Goal: Information Seeking & Learning: Compare options

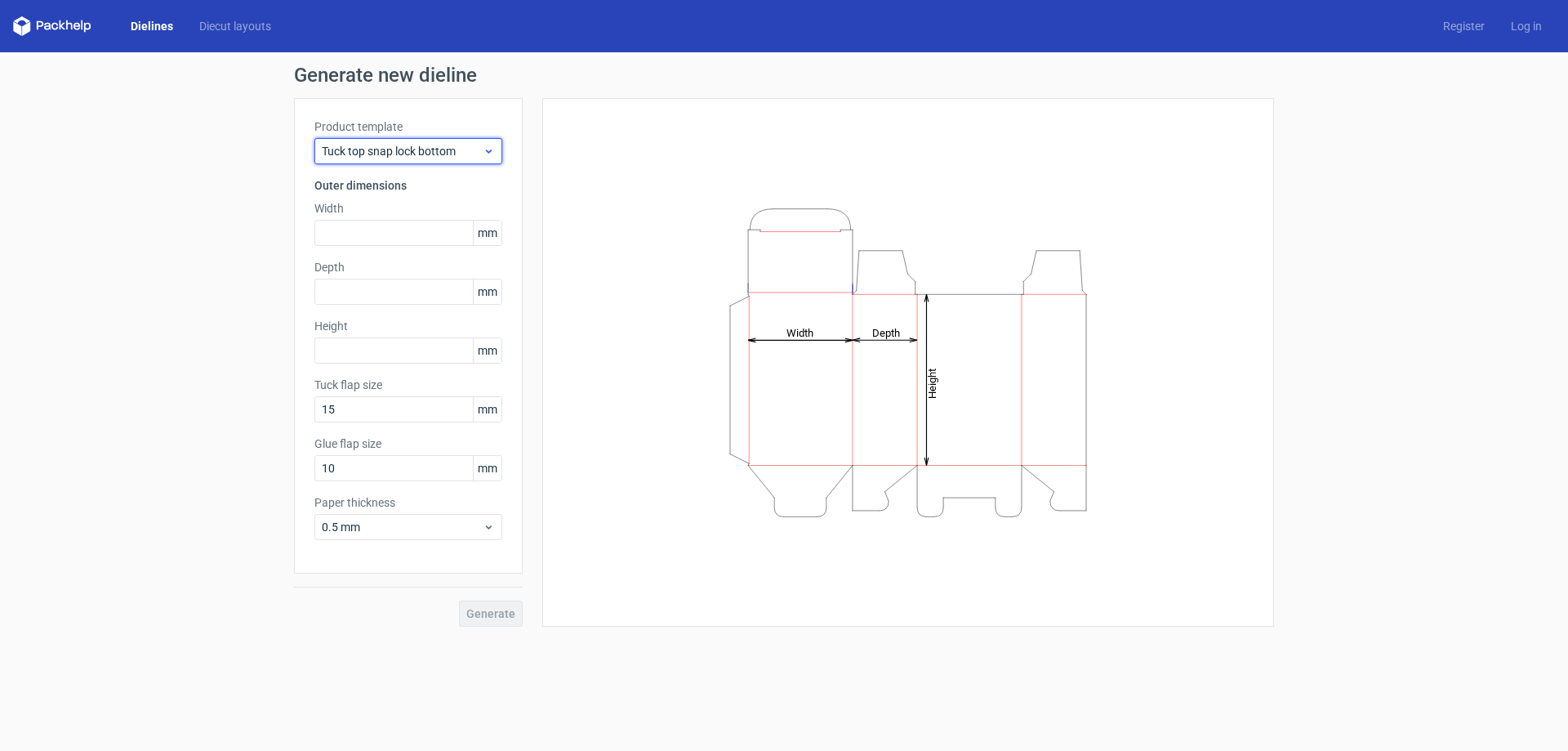
click at [360, 150] on span "Tuck top snap lock bottom" at bounding box center [402, 151] width 161 height 16
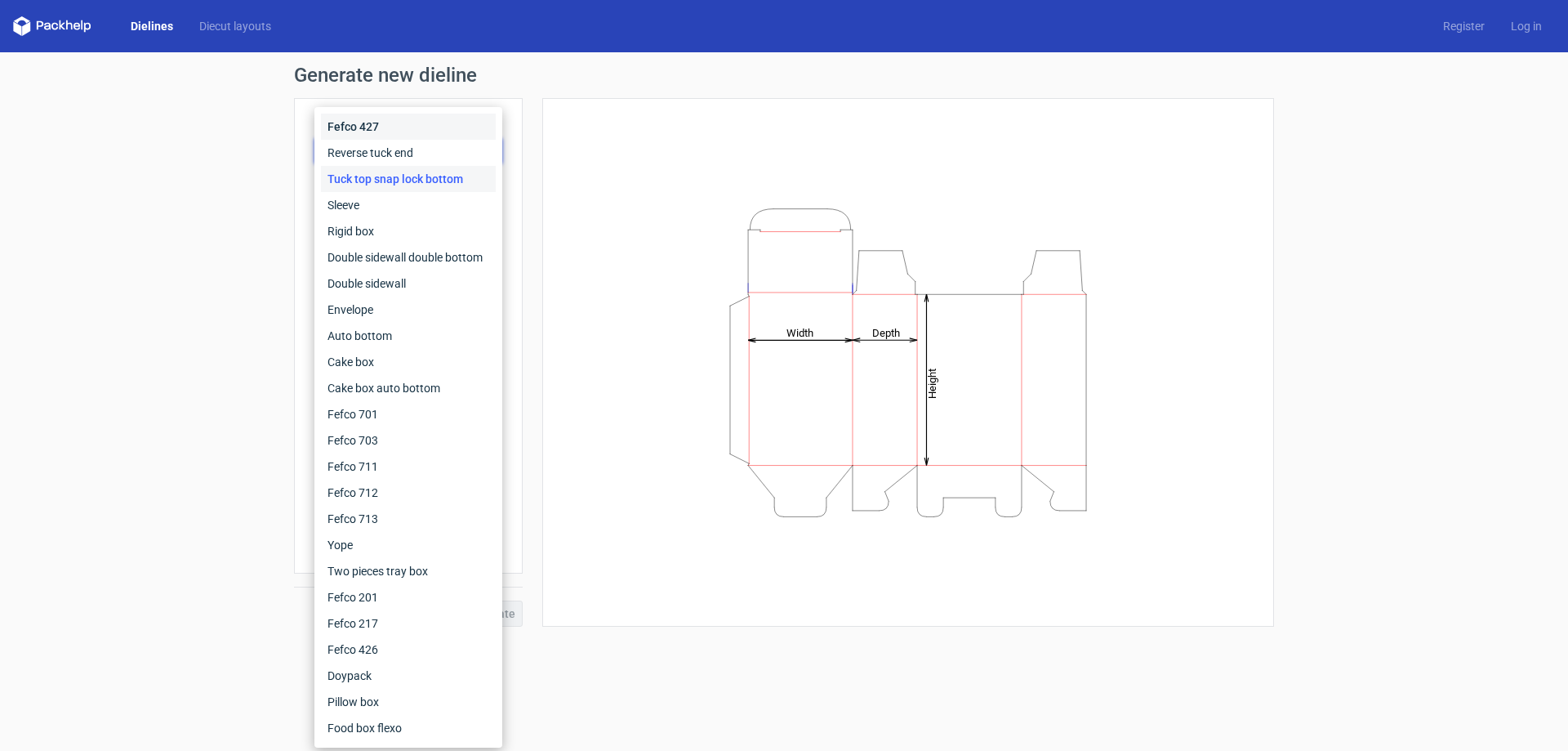
click at [366, 139] on div "Fefco 427" at bounding box center [408, 126] width 175 height 26
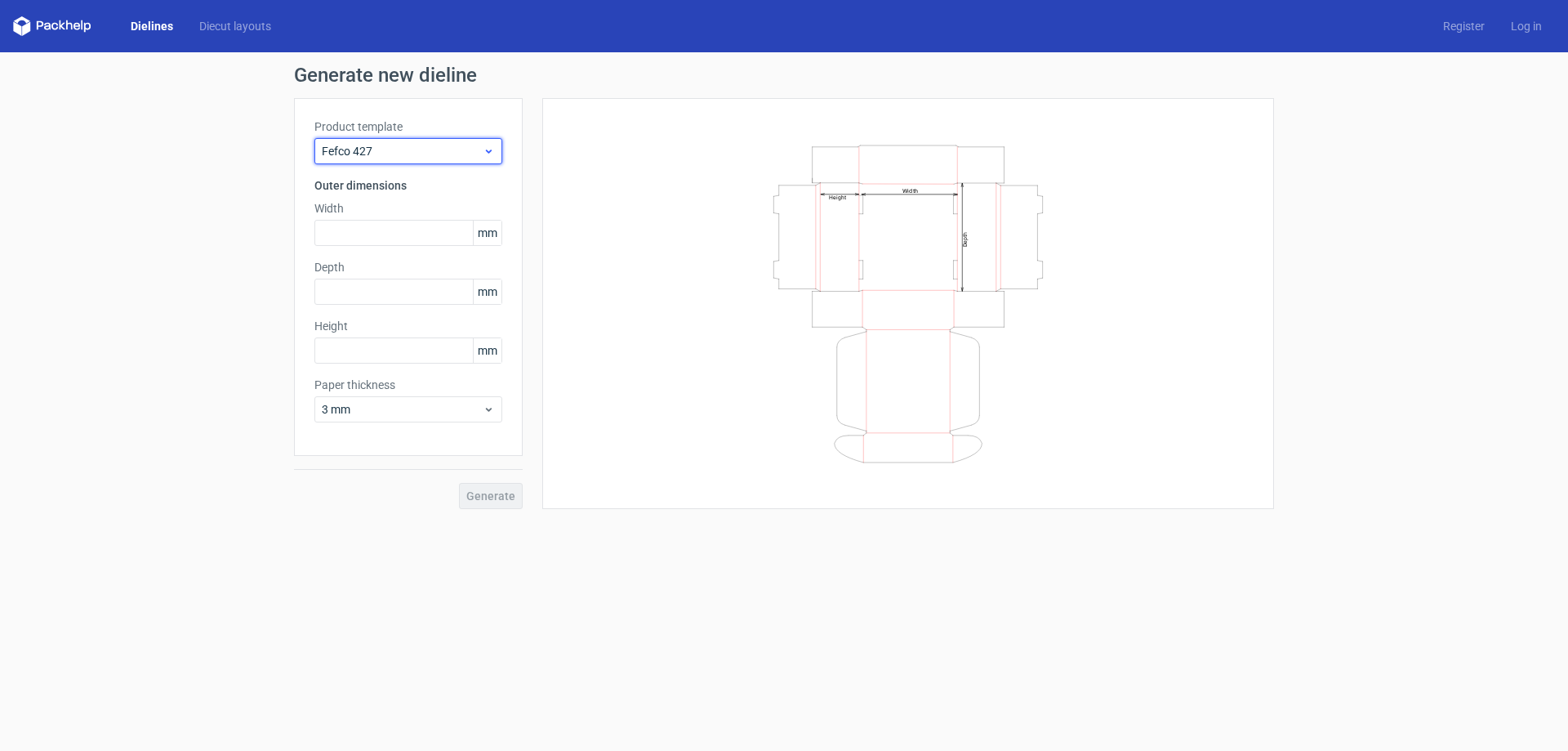
click at [366, 145] on span "Fefco 427" at bounding box center [402, 151] width 161 height 16
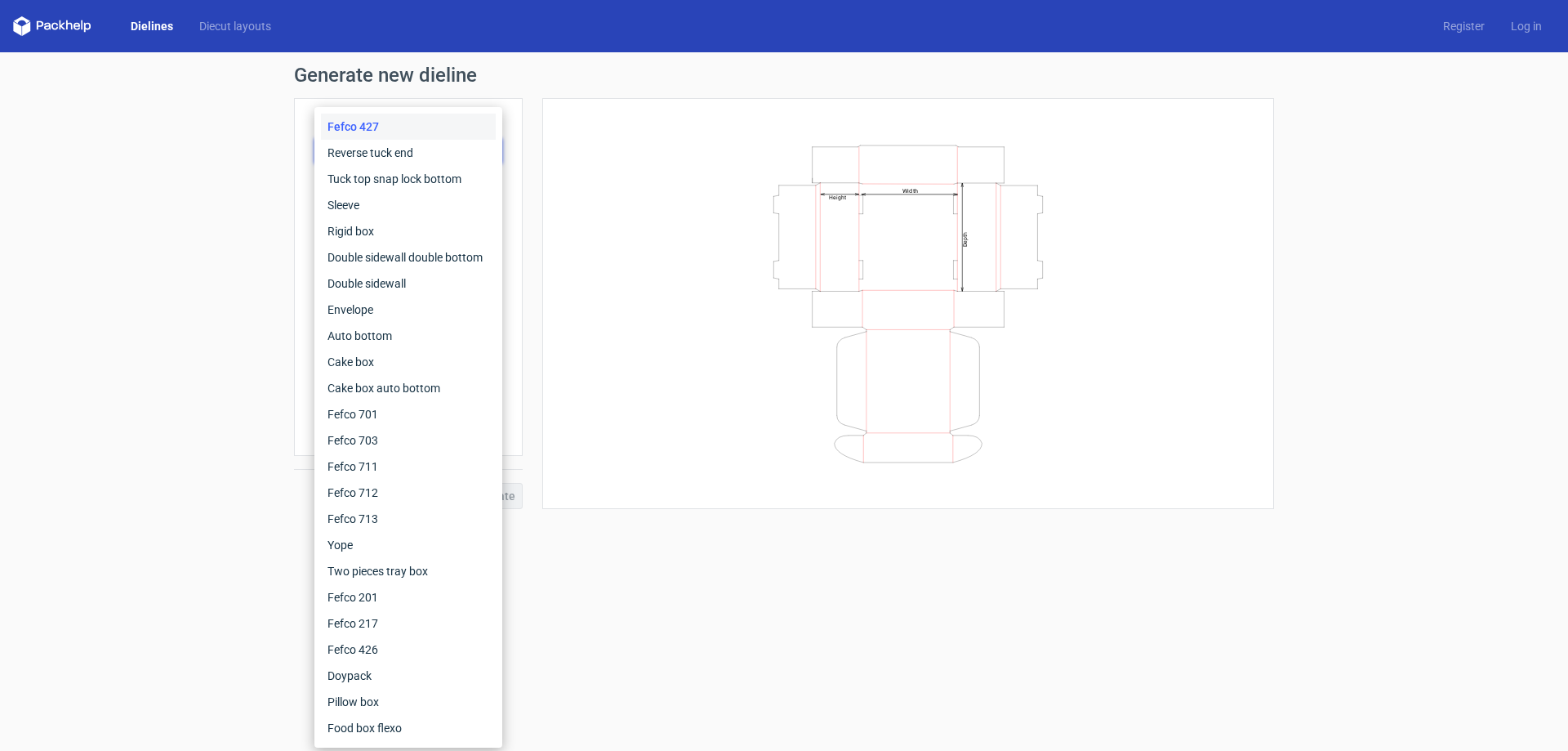
click at [359, 126] on div "Fefco 427" at bounding box center [408, 126] width 175 height 26
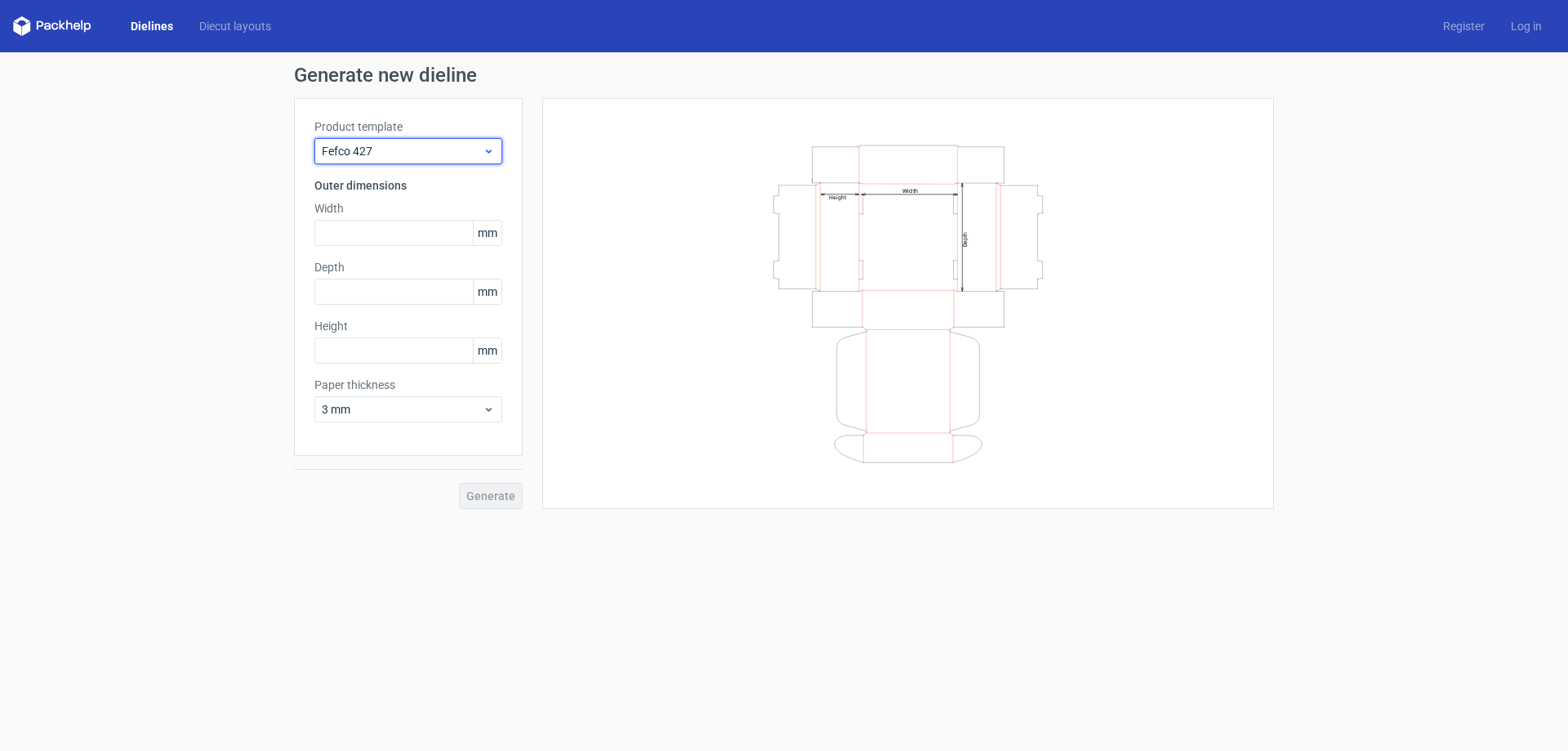
click at [366, 151] on span "Fefco 427" at bounding box center [402, 151] width 161 height 16
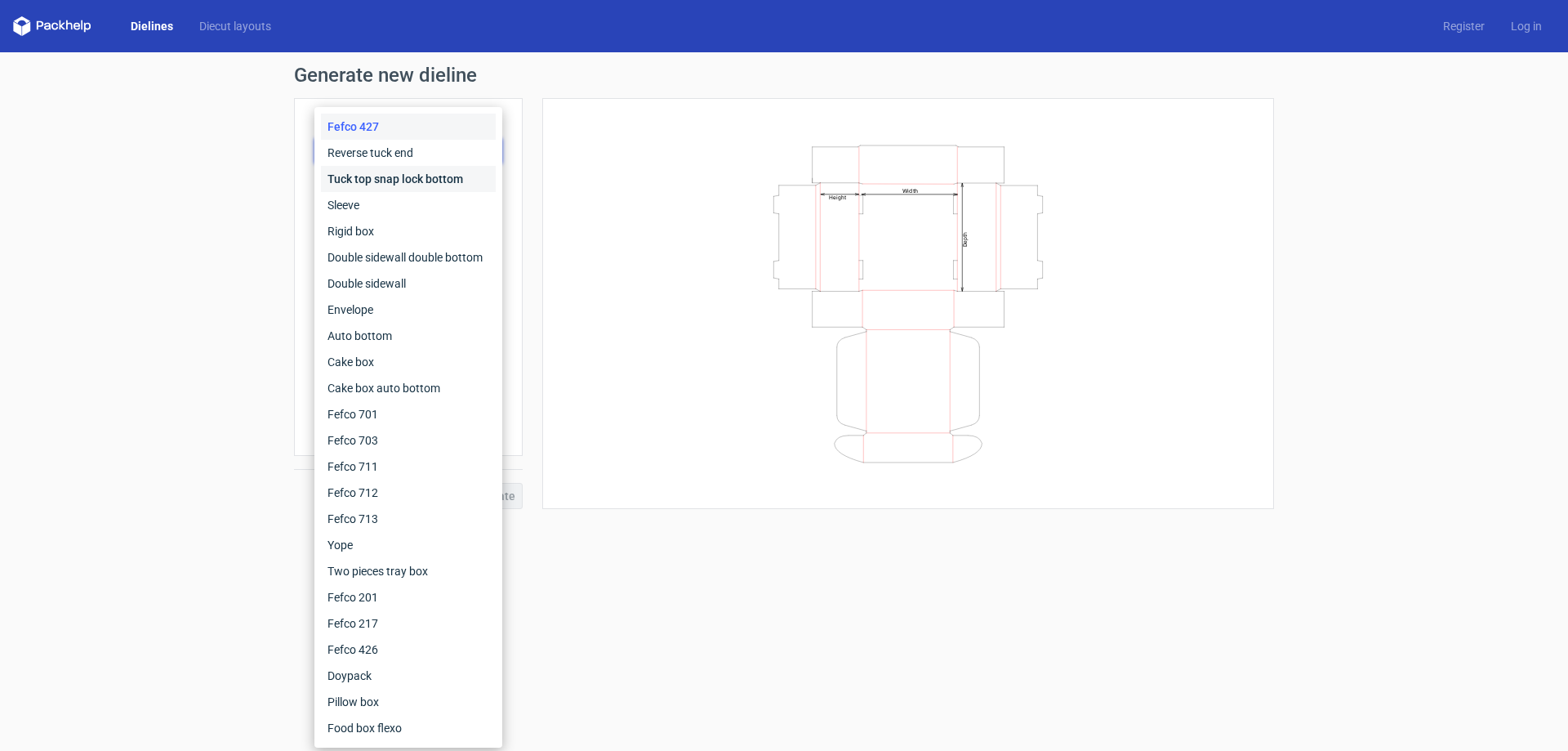
click at [373, 176] on div "Tuck top snap lock bottom" at bounding box center [408, 179] width 175 height 26
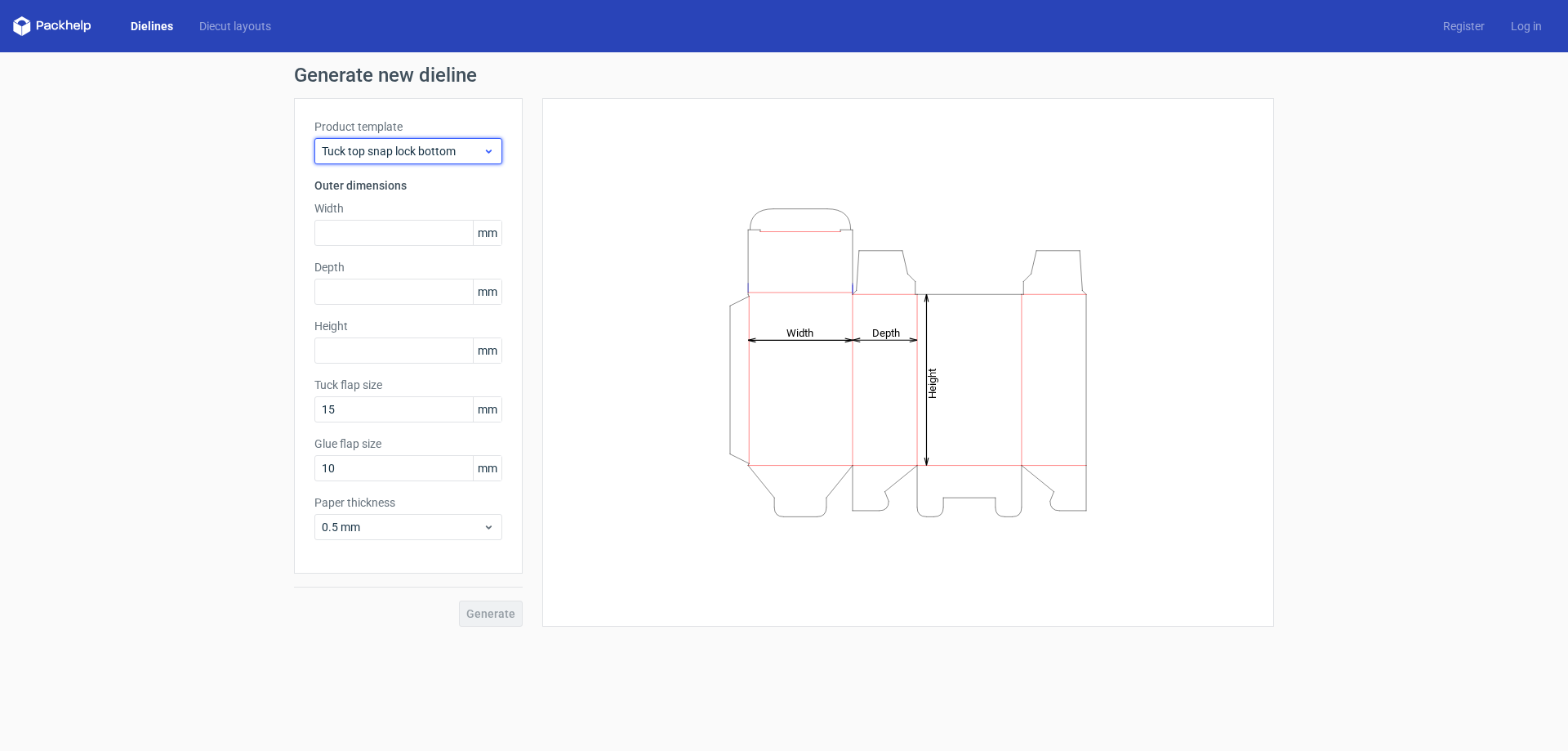
click at [380, 157] on span "Tuck top snap lock bottom" at bounding box center [402, 151] width 161 height 16
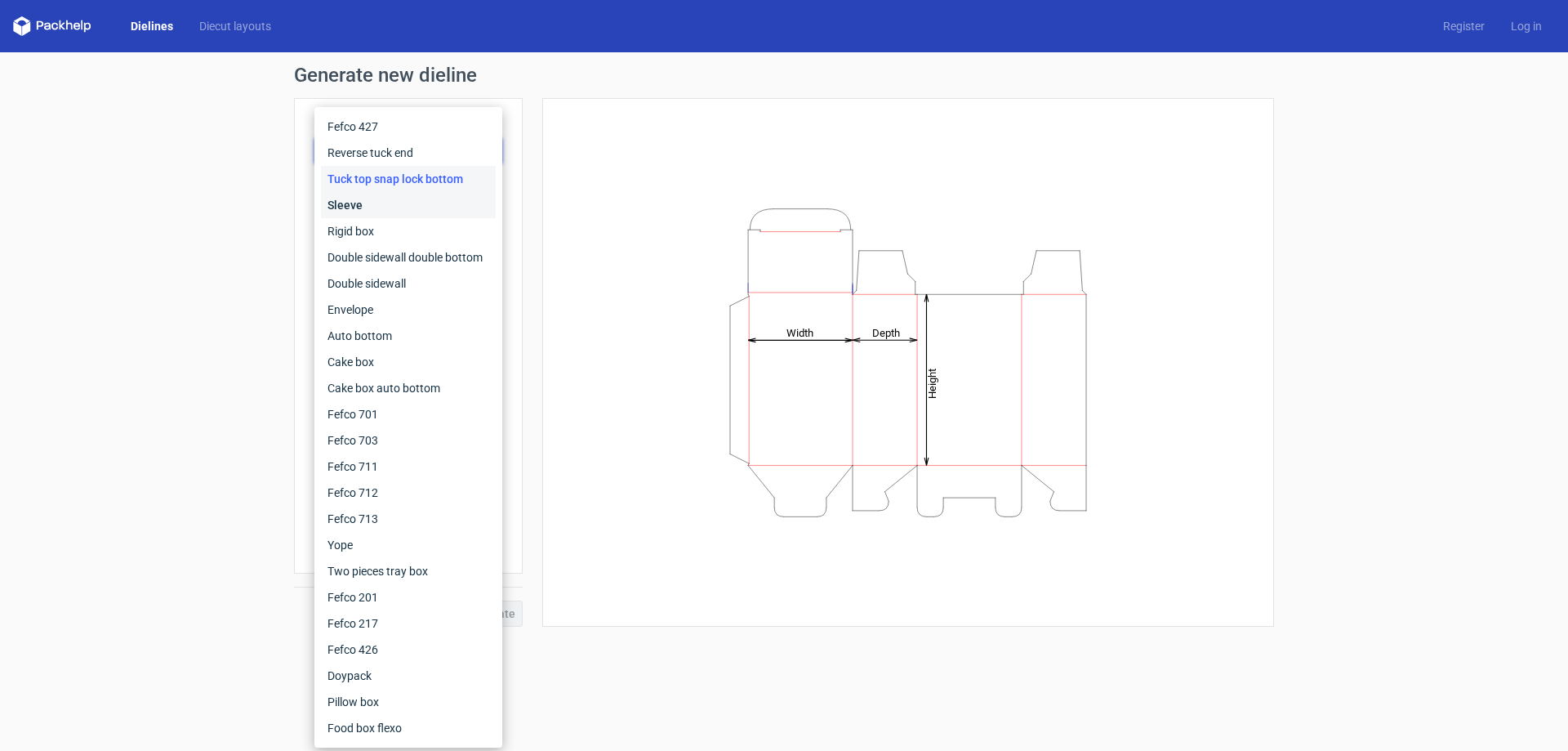
click at [381, 209] on div "Sleeve" at bounding box center [408, 205] width 175 height 26
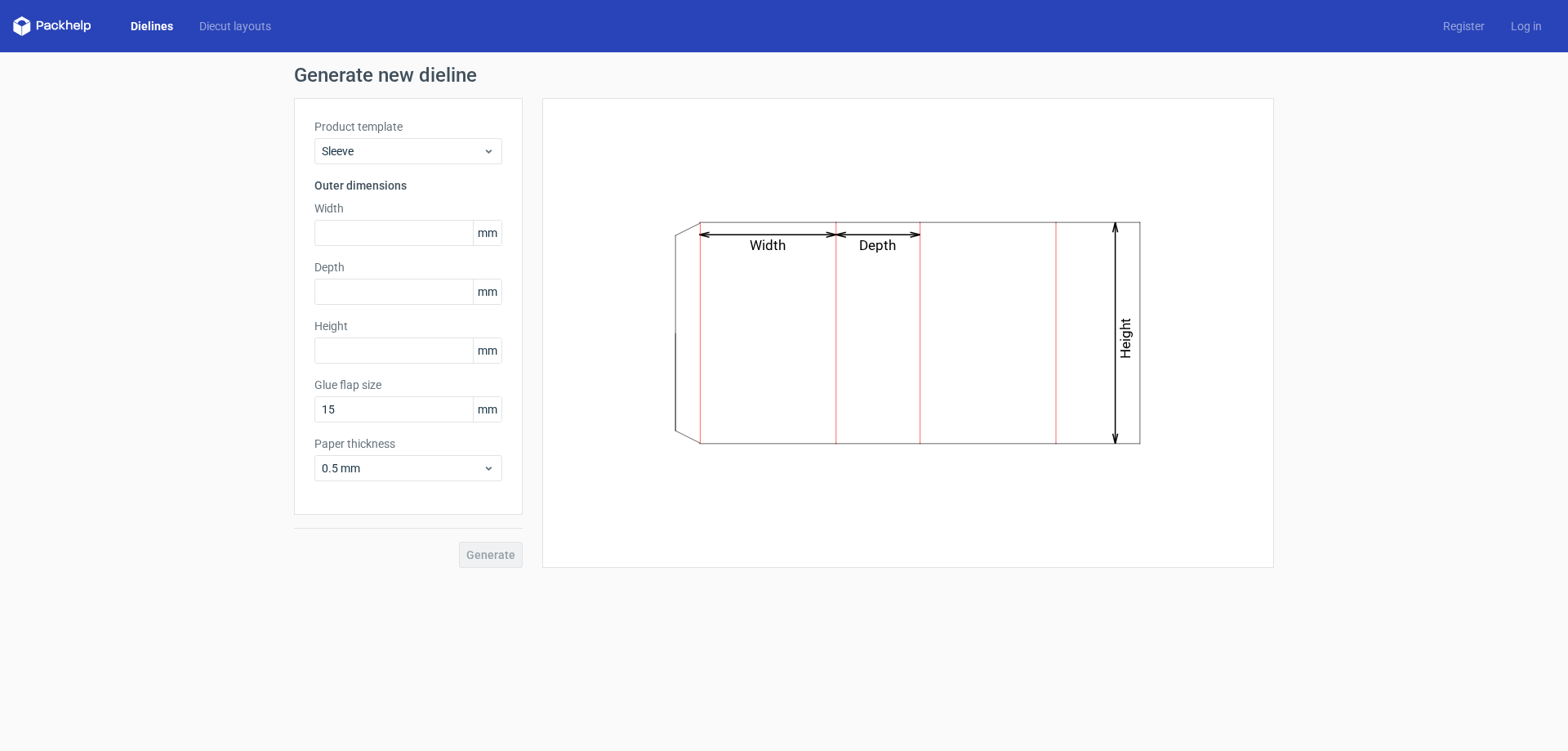
click at [396, 176] on div "Product template Sleeve Outer dimensions Width mm Depth mm Height mm Glue flap …" at bounding box center [408, 307] width 229 height 417
click at [394, 158] on span "Sleeve" at bounding box center [402, 151] width 161 height 16
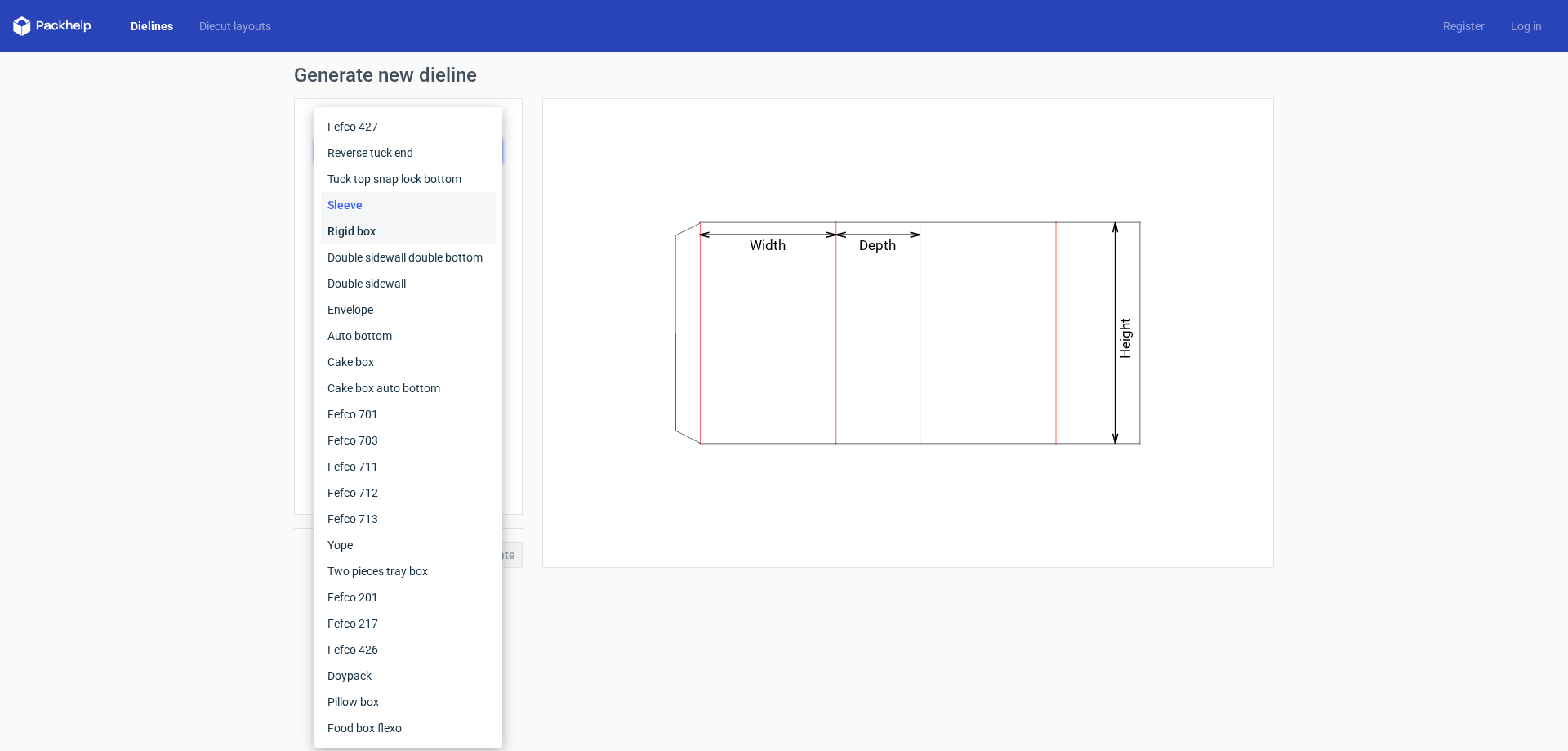
click at [384, 229] on div "Rigid box" at bounding box center [408, 231] width 175 height 26
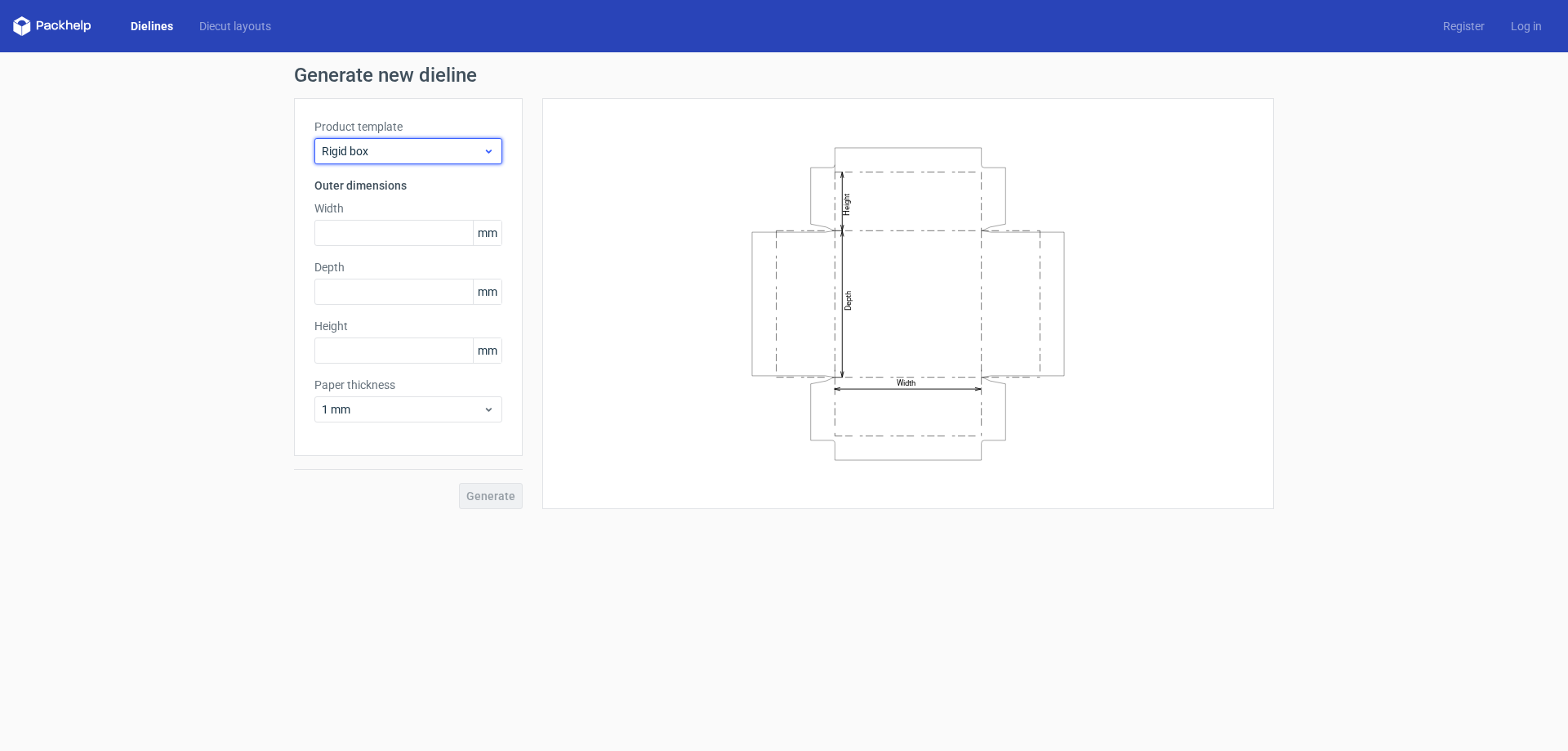
click at [422, 157] on span "Rigid box" at bounding box center [402, 151] width 161 height 16
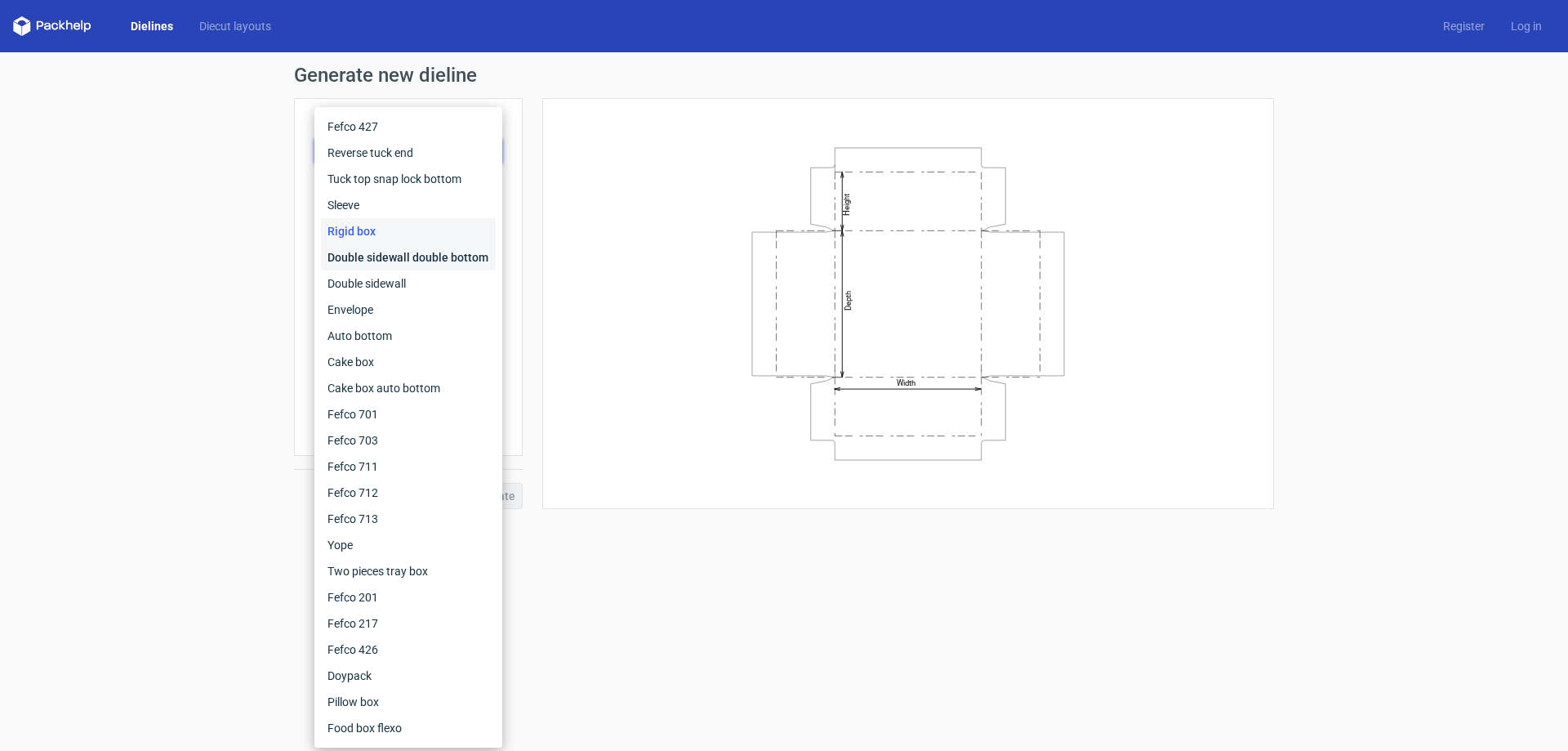
click at [412, 254] on div "Double sidewall double bottom" at bounding box center [408, 257] width 175 height 26
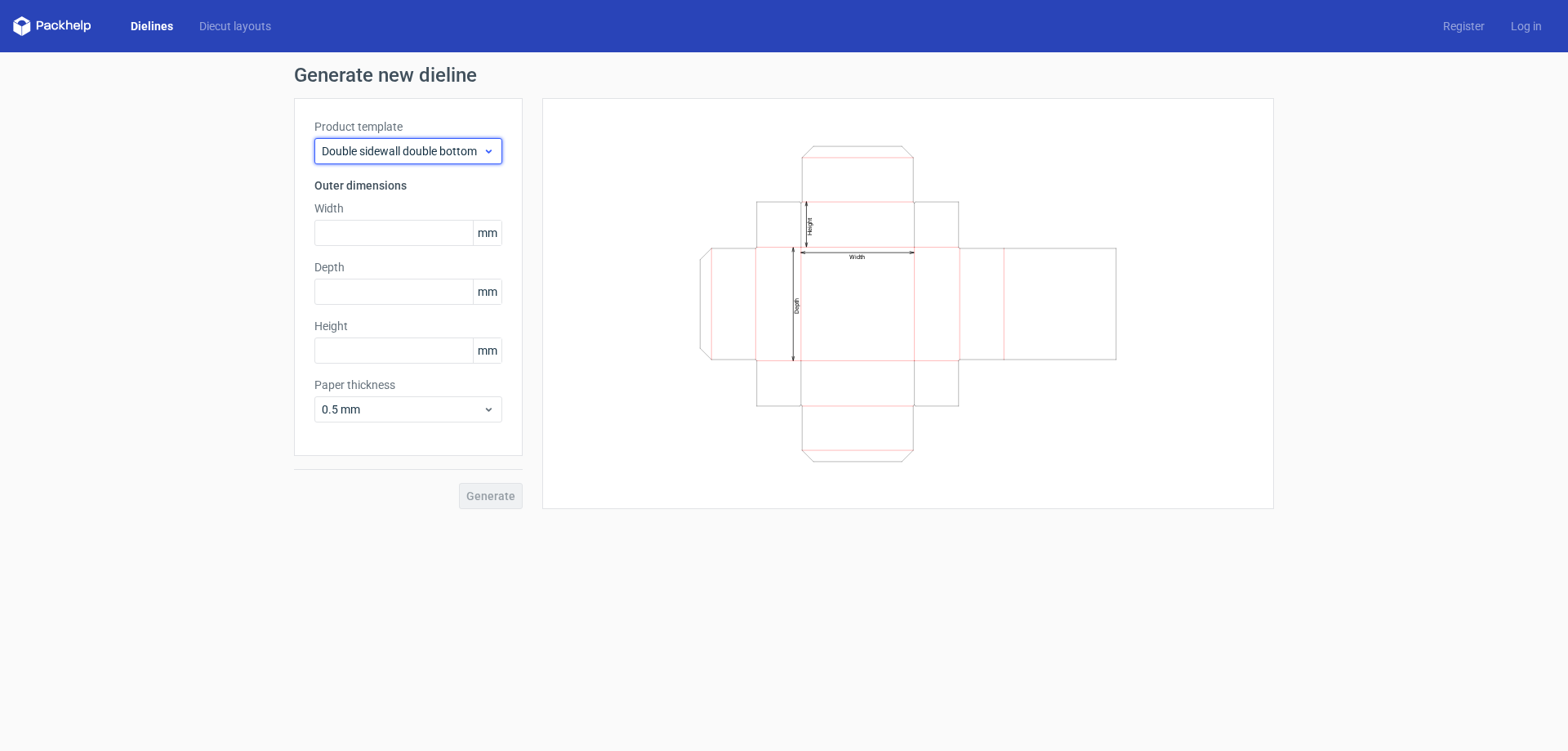
click at [425, 145] on span "Double sidewall double bottom" at bounding box center [402, 151] width 161 height 16
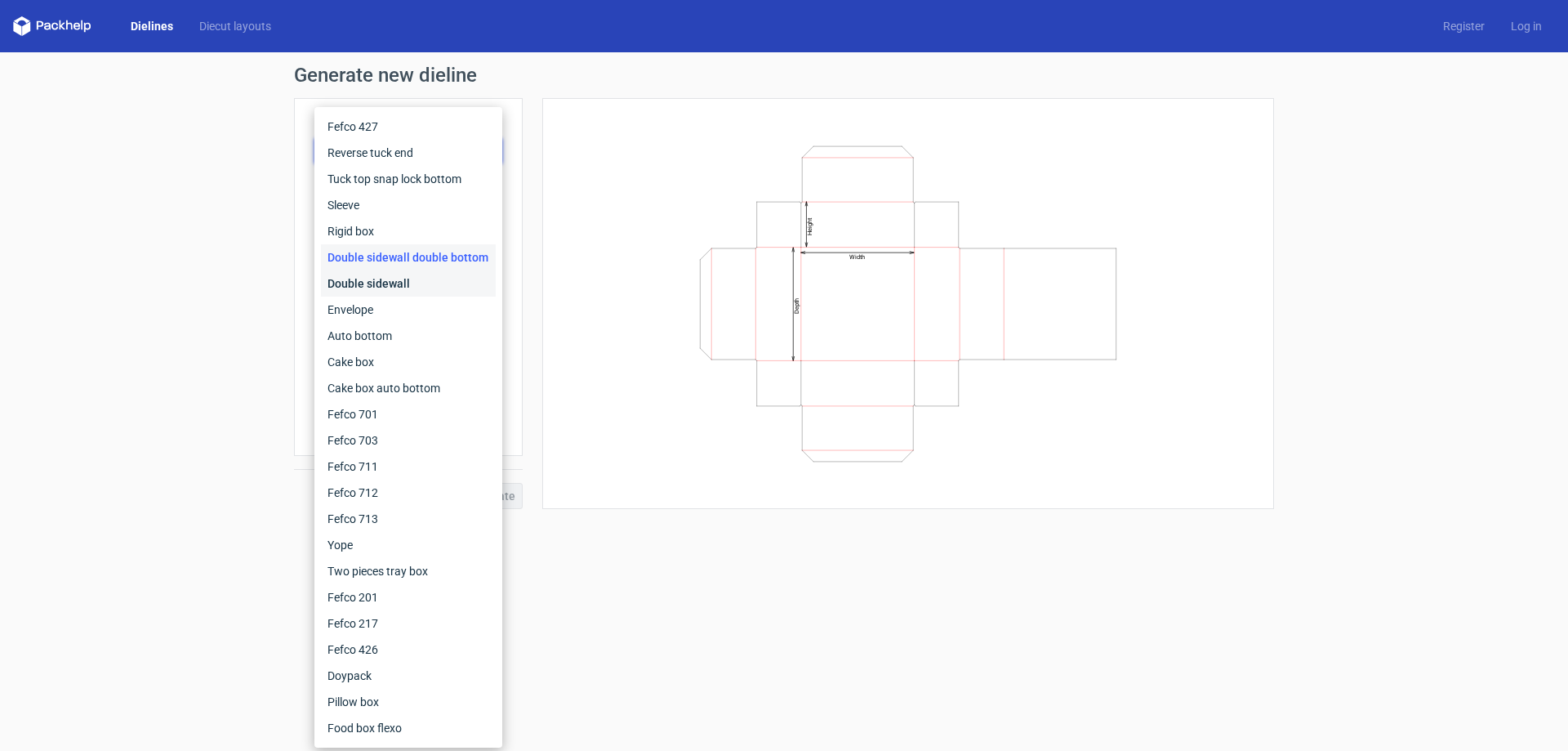
click at [409, 281] on div "Double sidewall" at bounding box center [408, 283] width 175 height 26
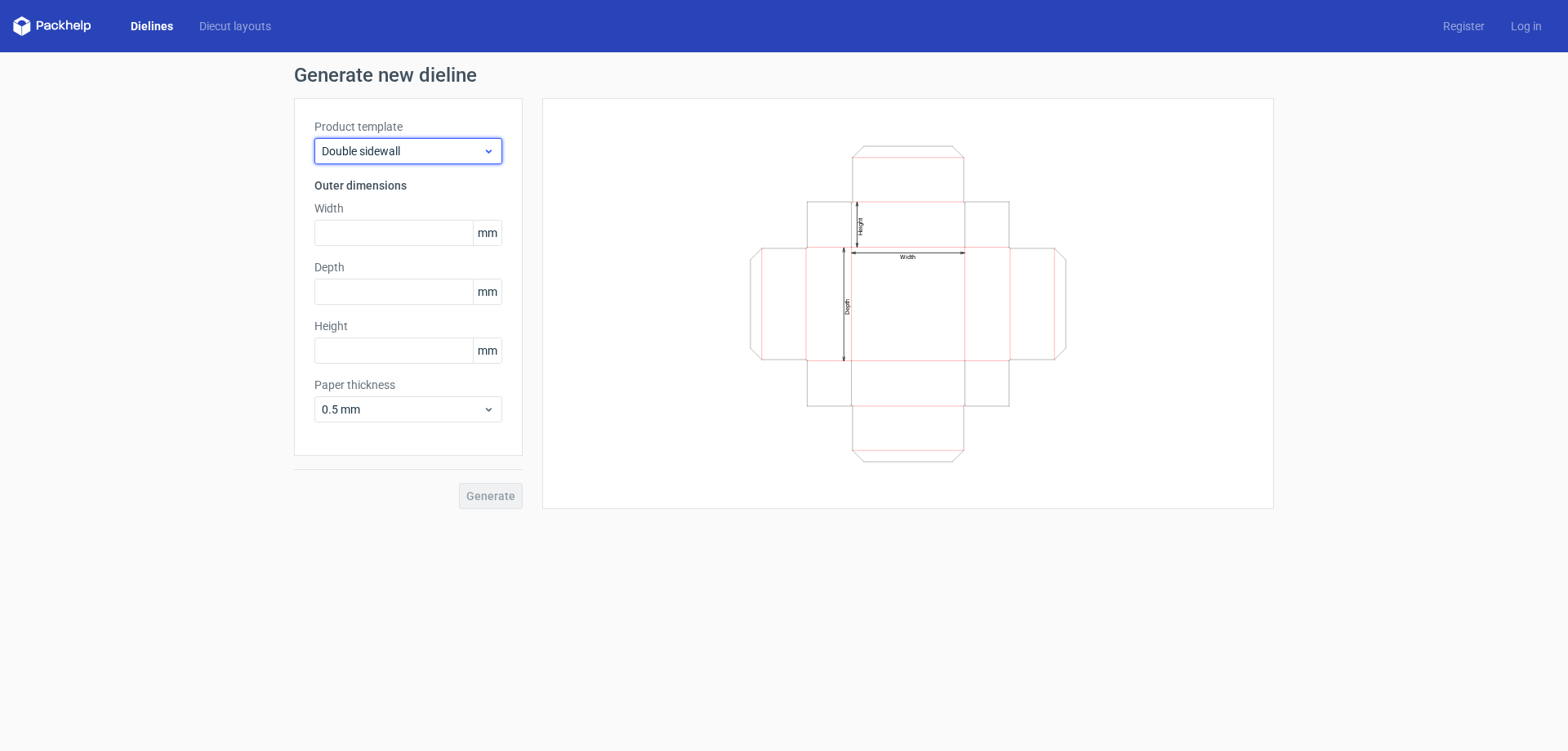
click at [389, 146] on span "Double sidewall" at bounding box center [402, 151] width 161 height 16
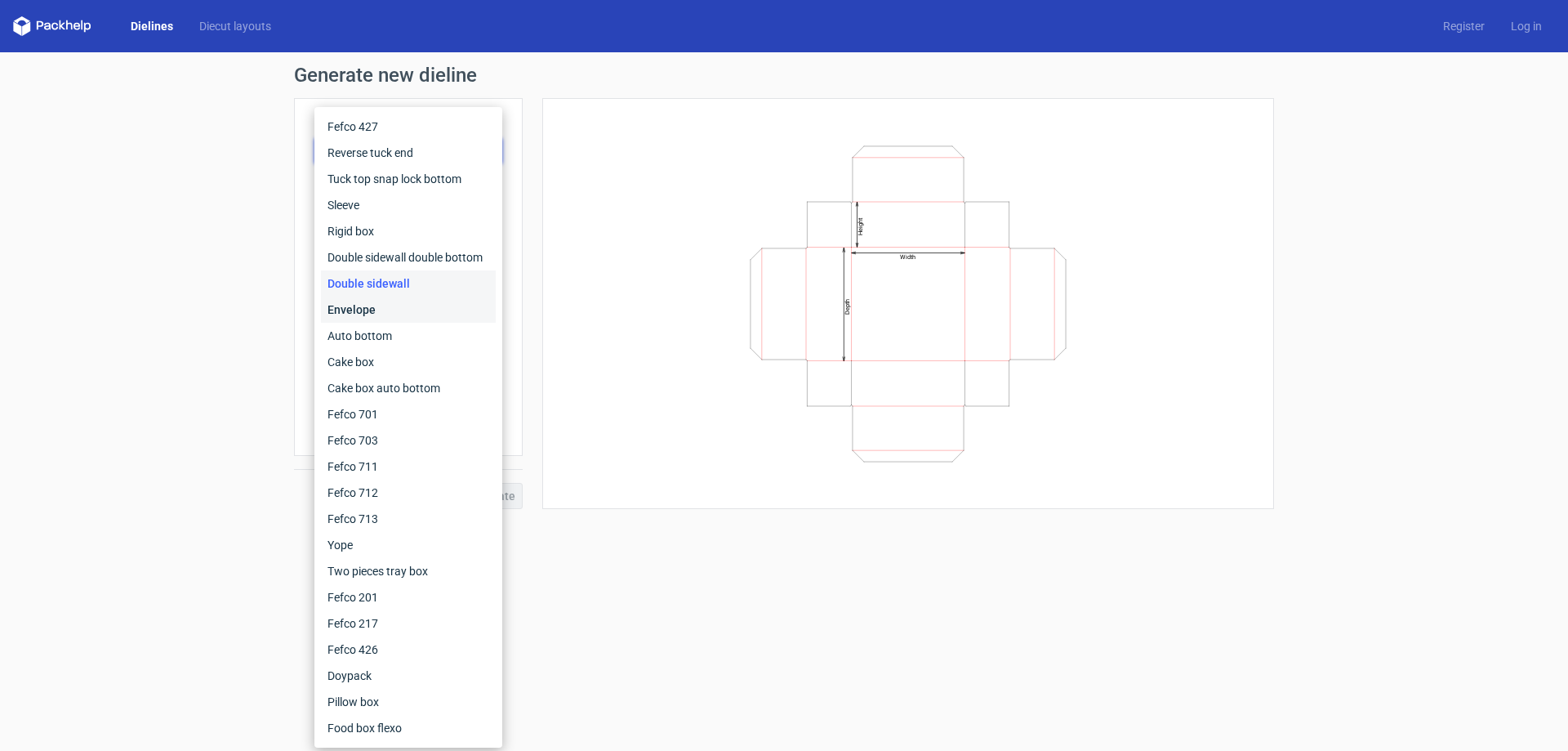
click at [374, 303] on div "Envelope" at bounding box center [408, 309] width 175 height 26
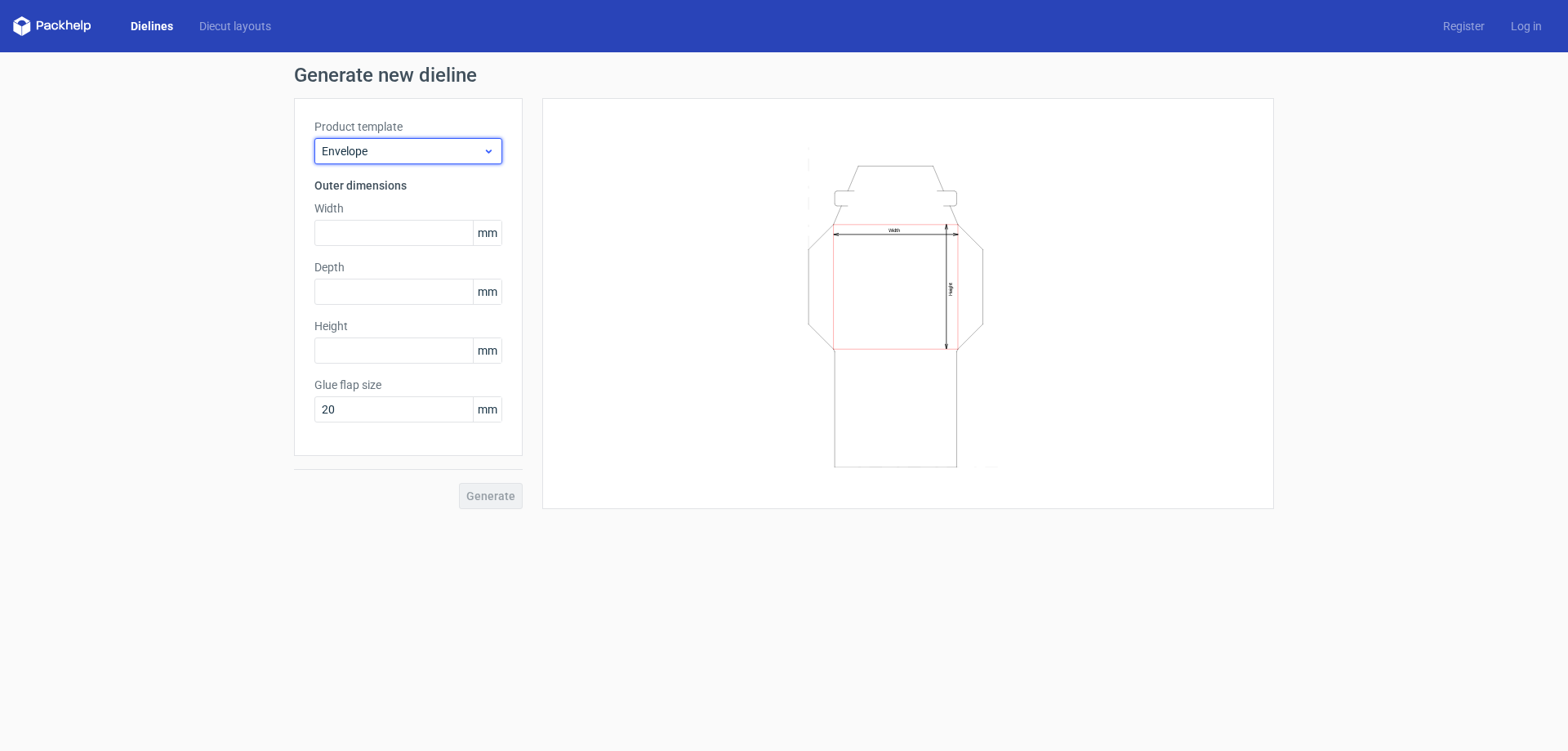
click at [393, 157] on span "Envelope" at bounding box center [402, 151] width 161 height 16
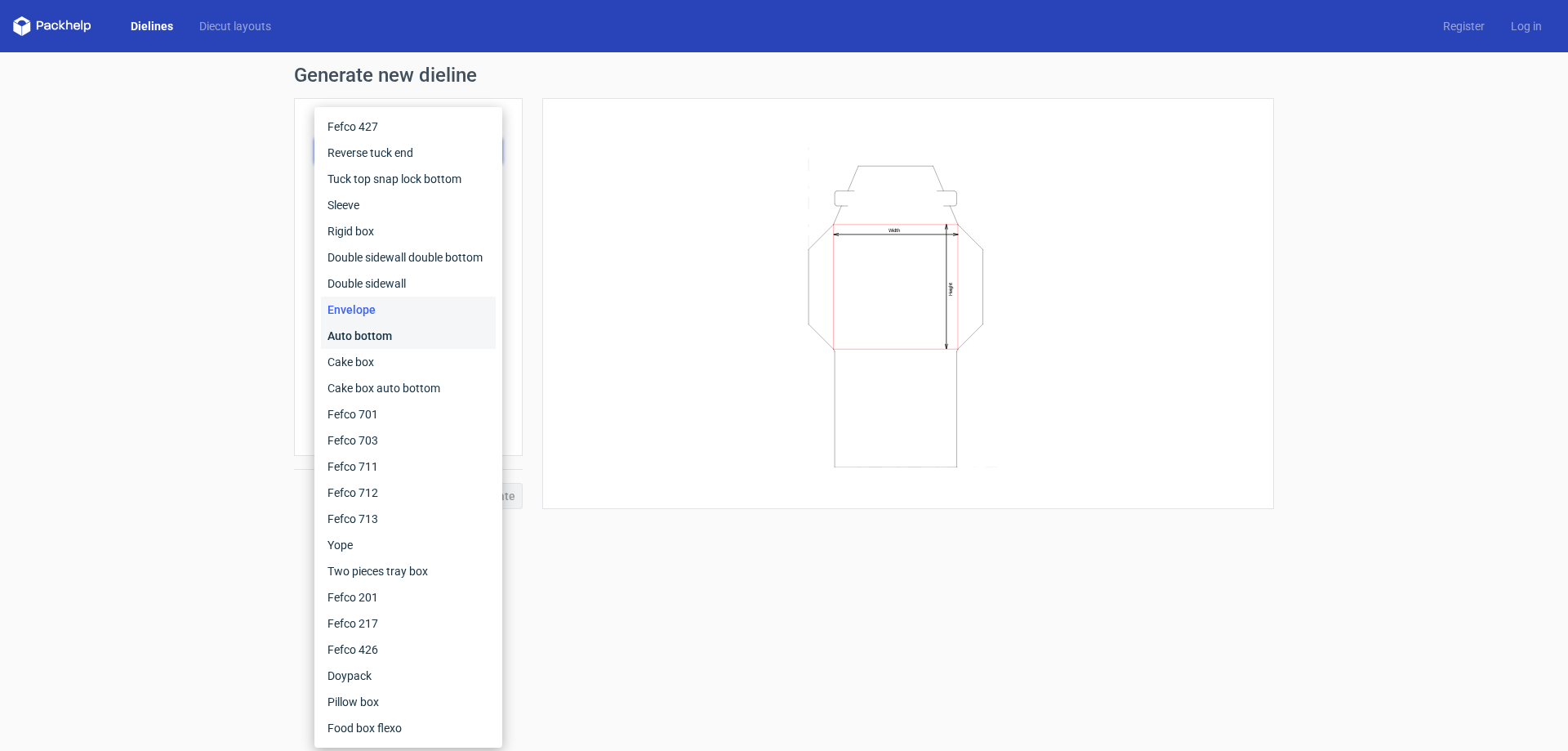
click at [386, 326] on div "Auto bottom" at bounding box center [408, 335] width 175 height 26
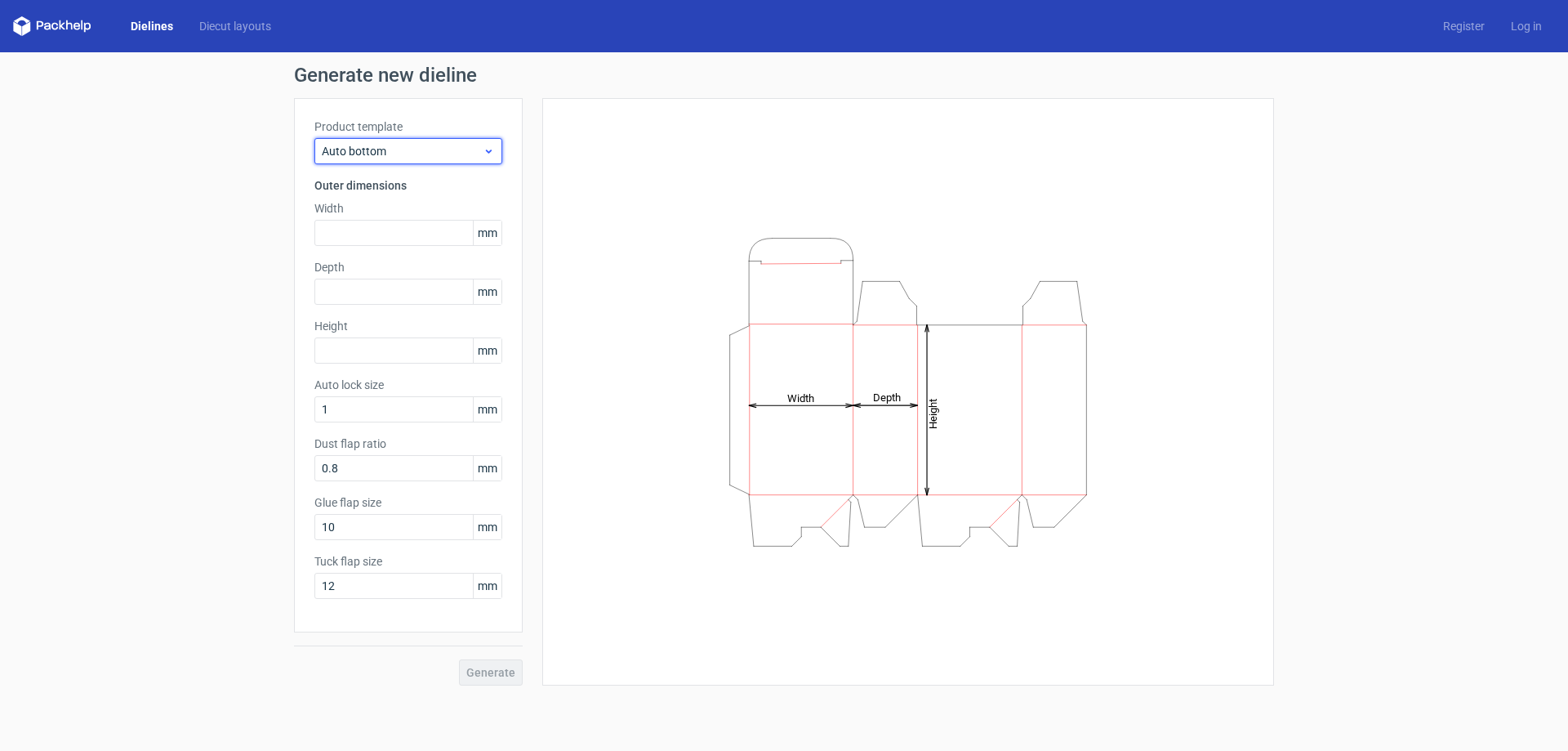
click at [408, 153] on span "Auto bottom" at bounding box center [402, 151] width 161 height 16
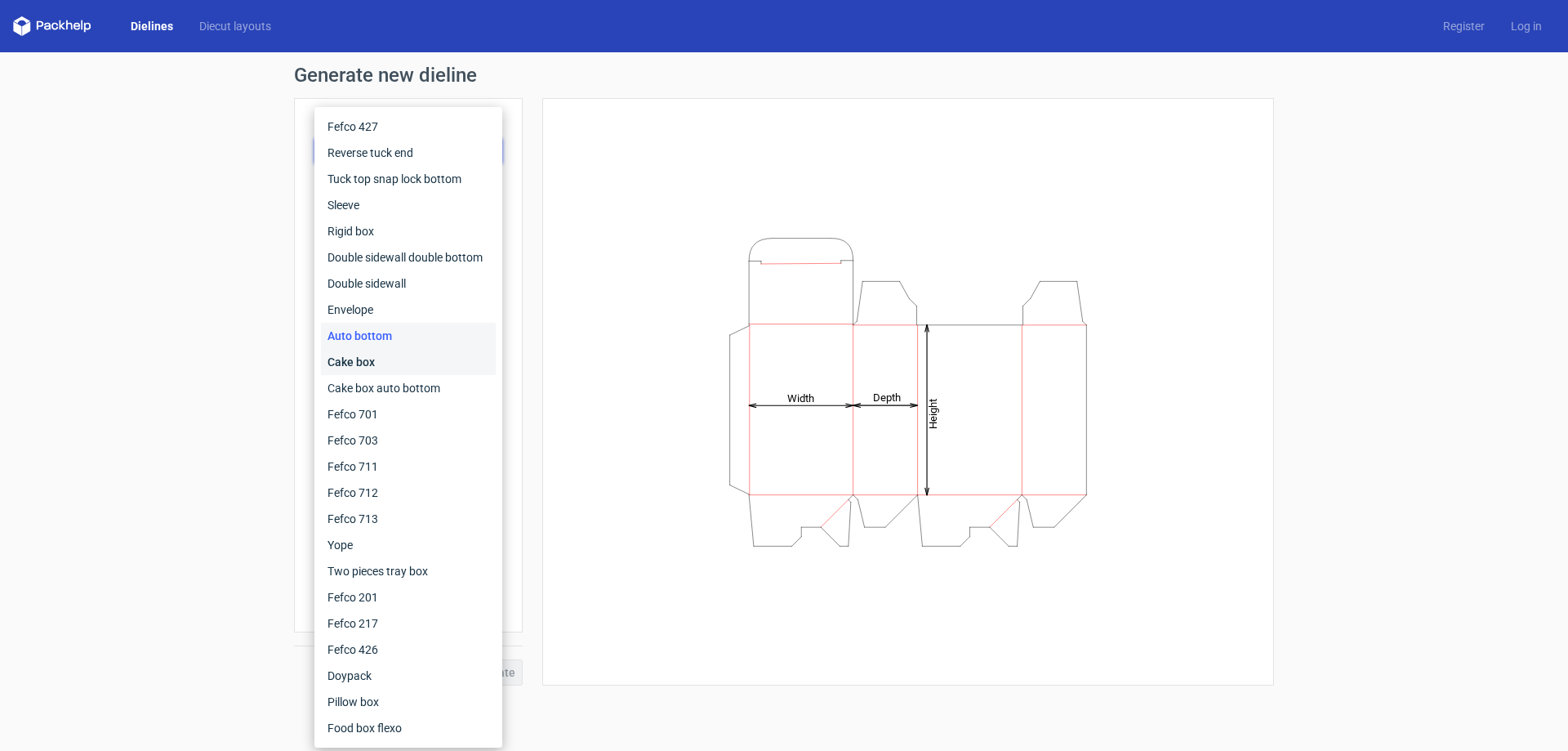
click at [354, 363] on div "Cake box" at bounding box center [408, 361] width 175 height 26
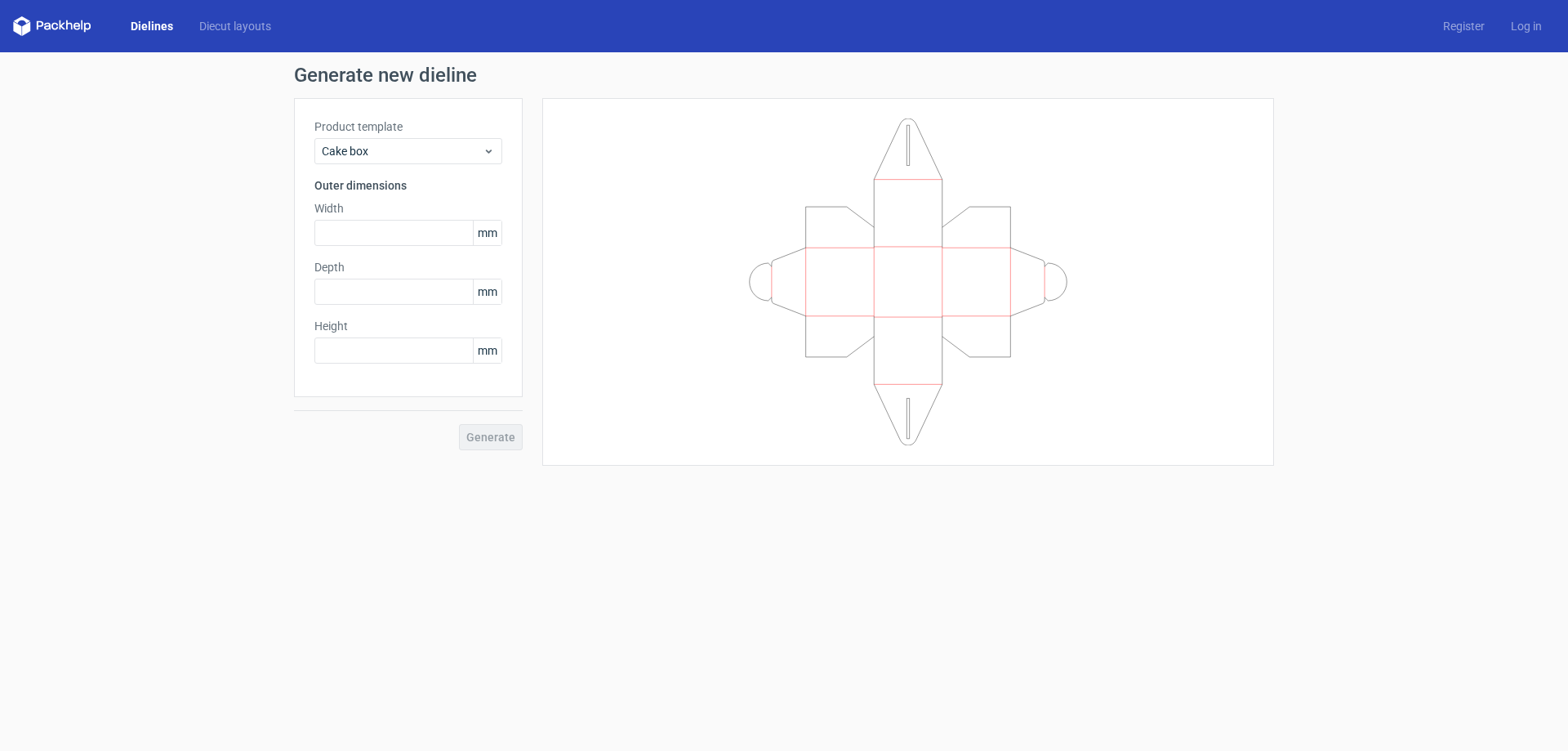
click at [361, 165] on div "Product template Cake box Outer dimensions Width mm Depth mm Height mm" at bounding box center [408, 248] width 229 height 299
click at [358, 156] on span "Cake box" at bounding box center [402, 151] width 161 height 16
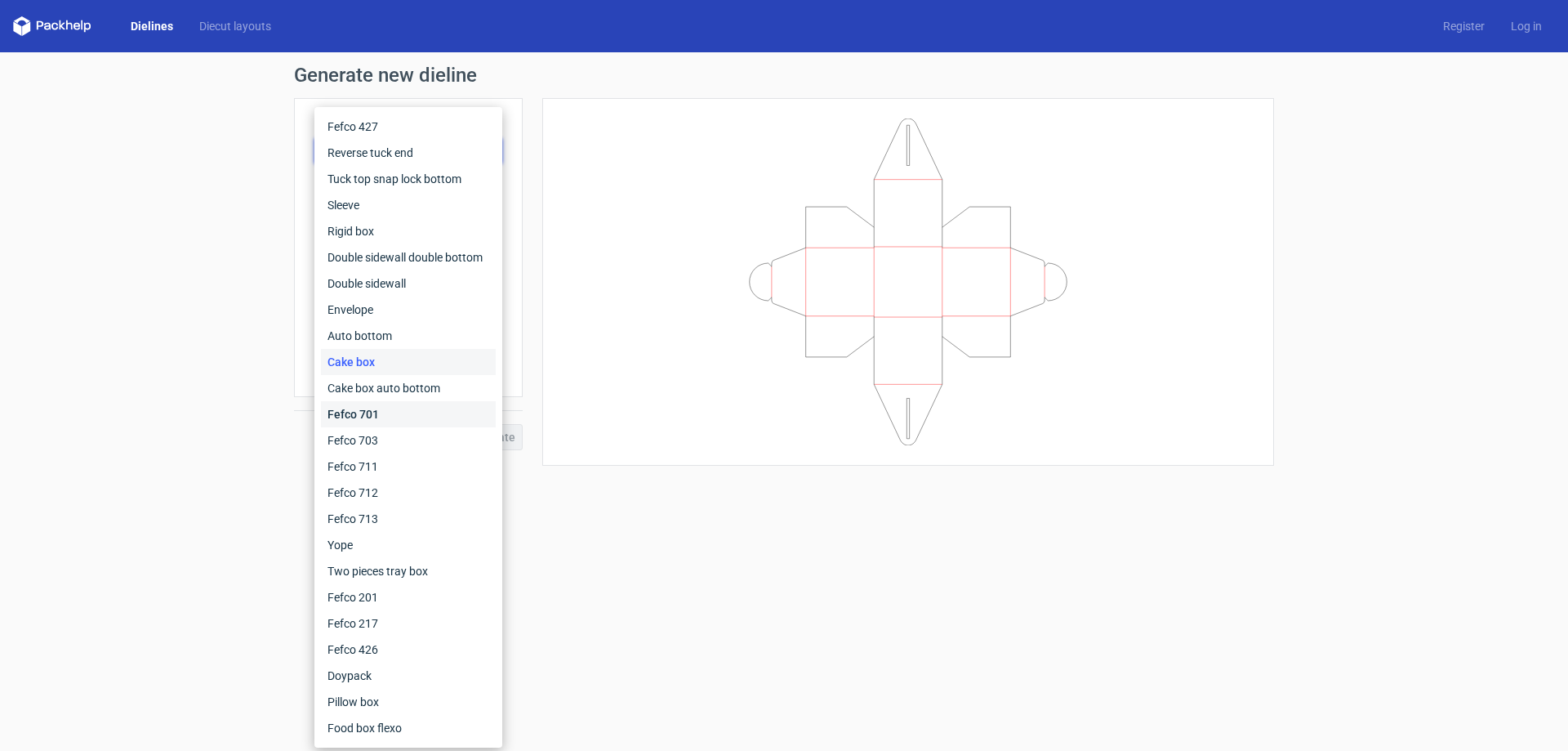
click at [369, 415] on div "Fefco 701" at bounding box center [408, 414] width 175 height 26
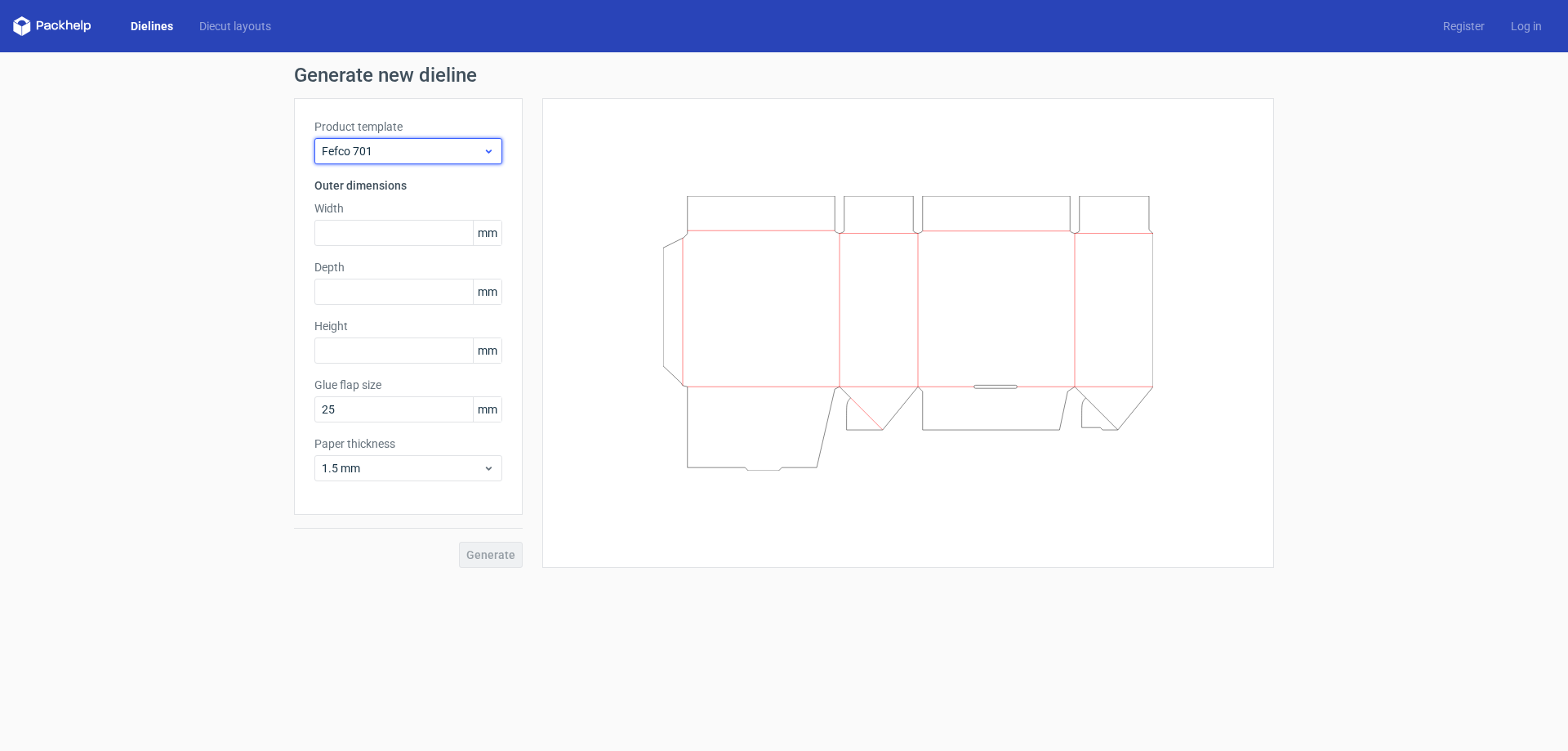
click at [397, 148] on span "Fefco 701" at bounding box center [402, 151] width 161 height 16
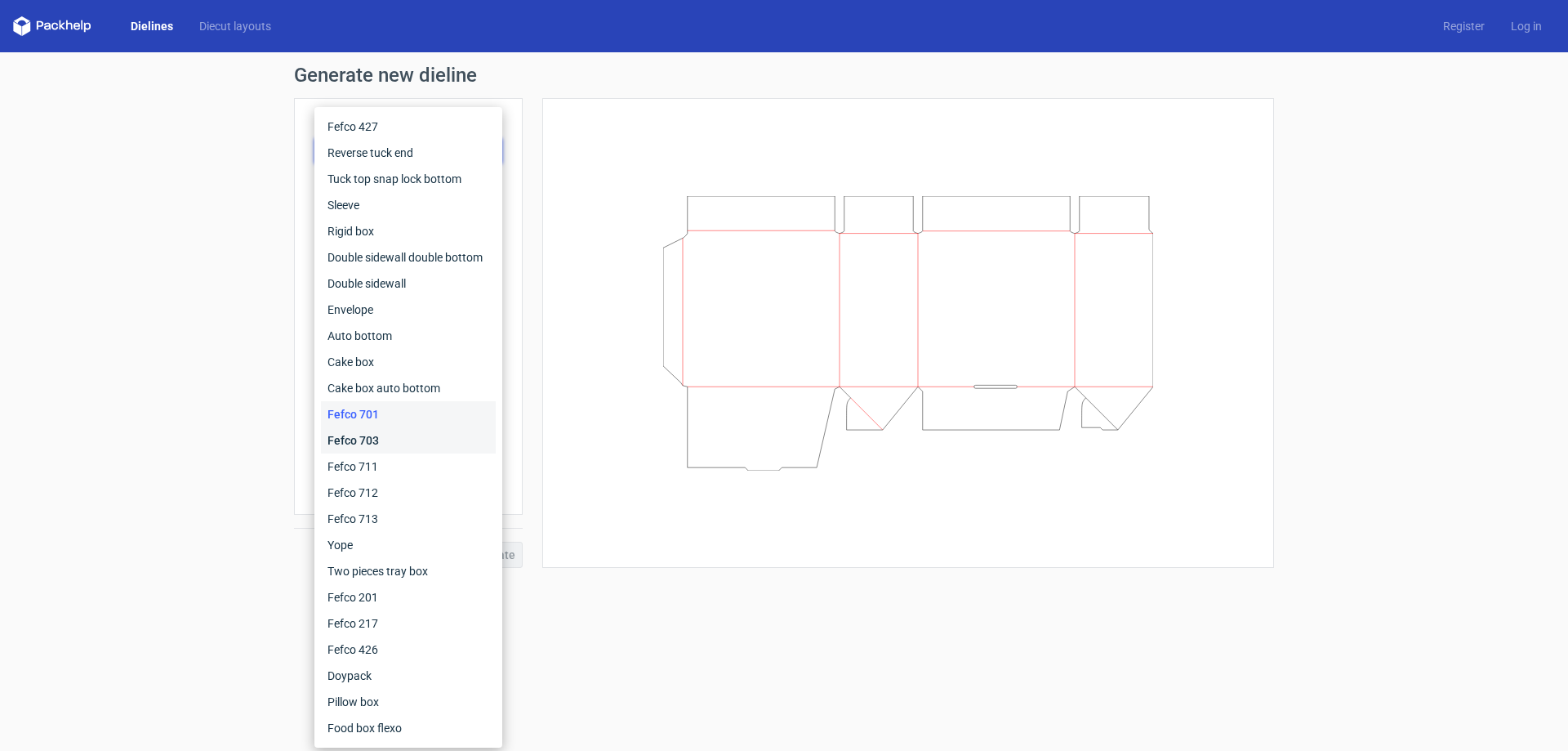
click at [360, 450] on div "Fefco 703" at bounding box center [408, 440] width 175 height 26
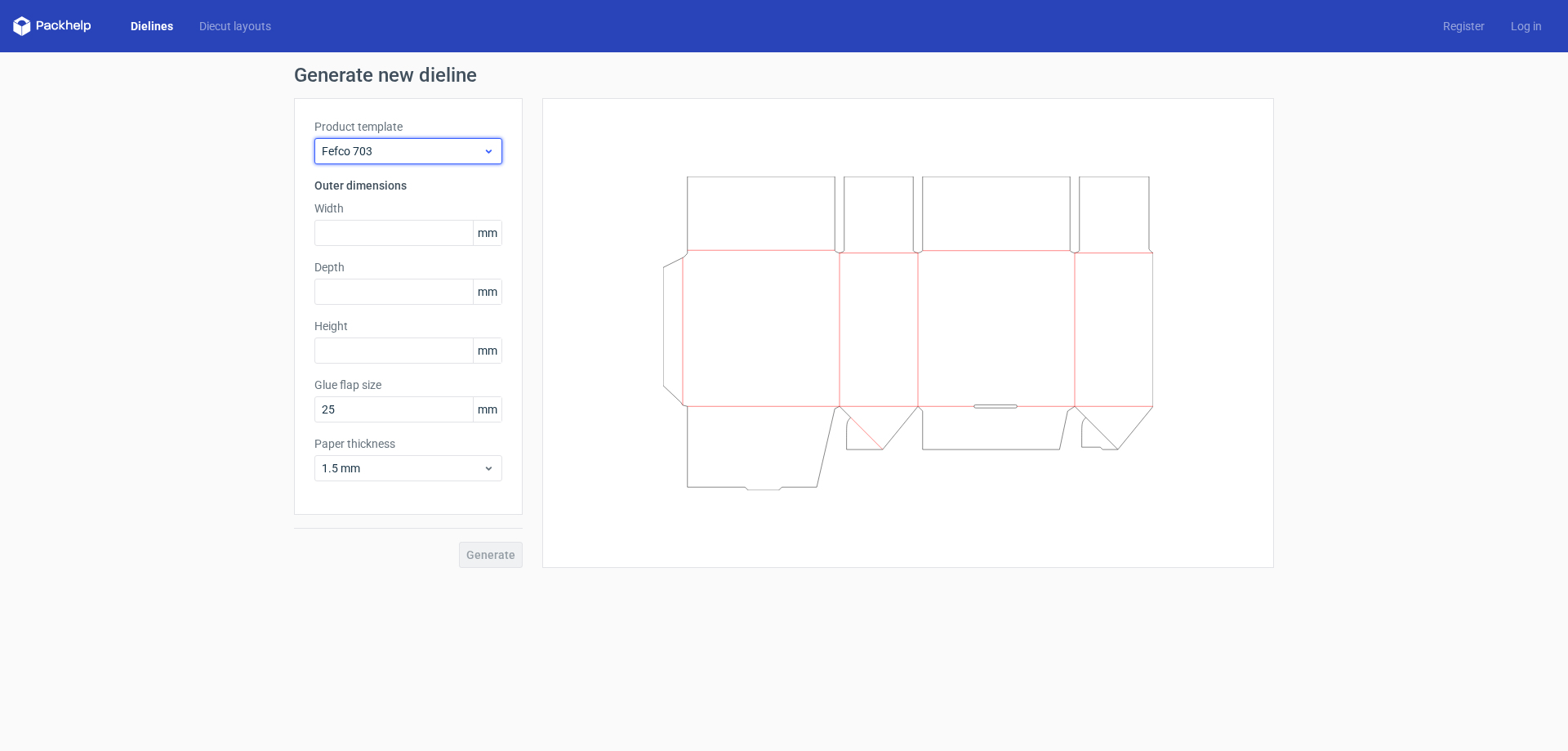
click at [406, 152] on span "Fefco 703" at bounding box center [402, 151] width 161 height 16
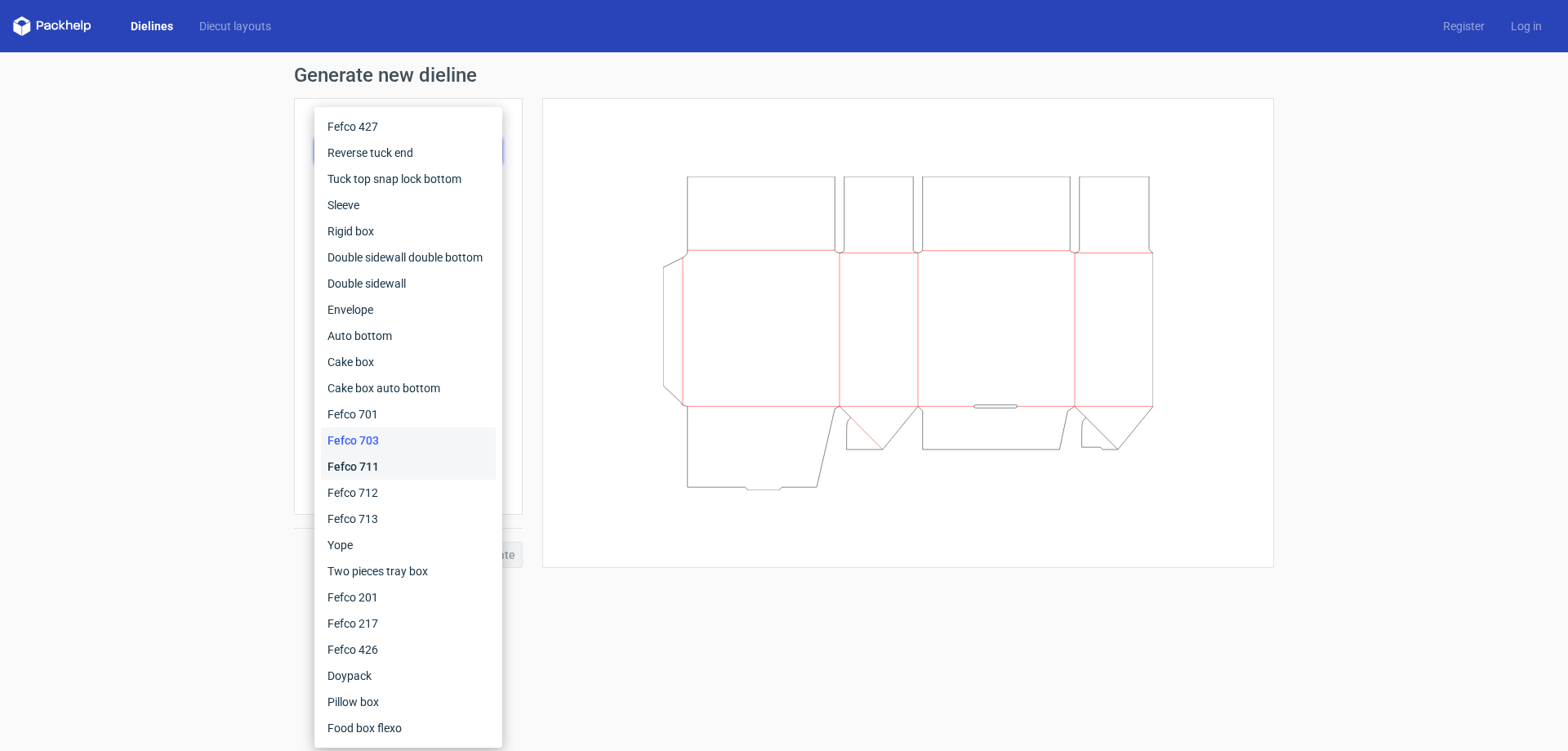
click at [363, 465] on div "Fefco 711" at bounding box center [408, 466] width 175 height 26
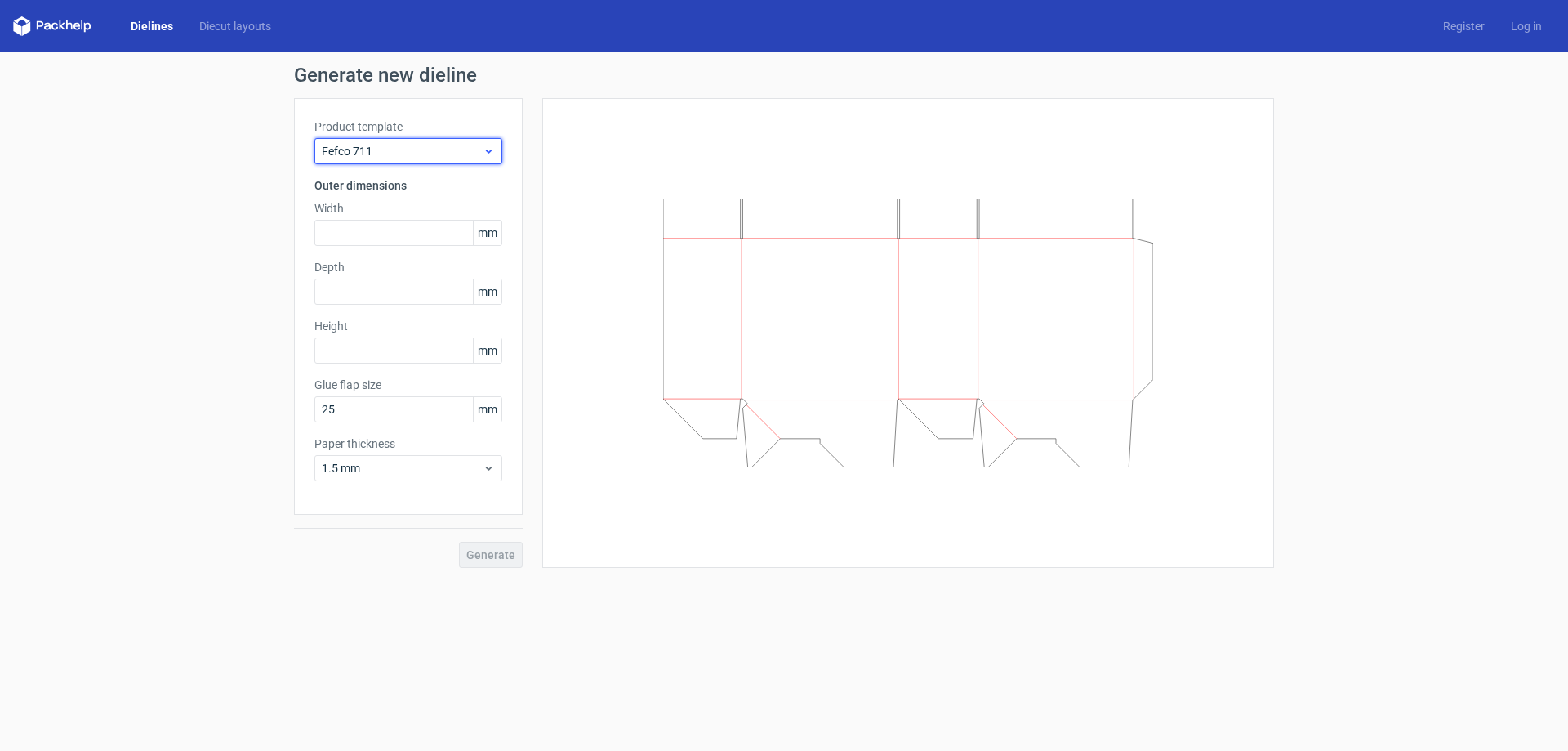
click at [395, 139] on div "Fefco 711" at bounding box center [408, 151] width 188 height 26
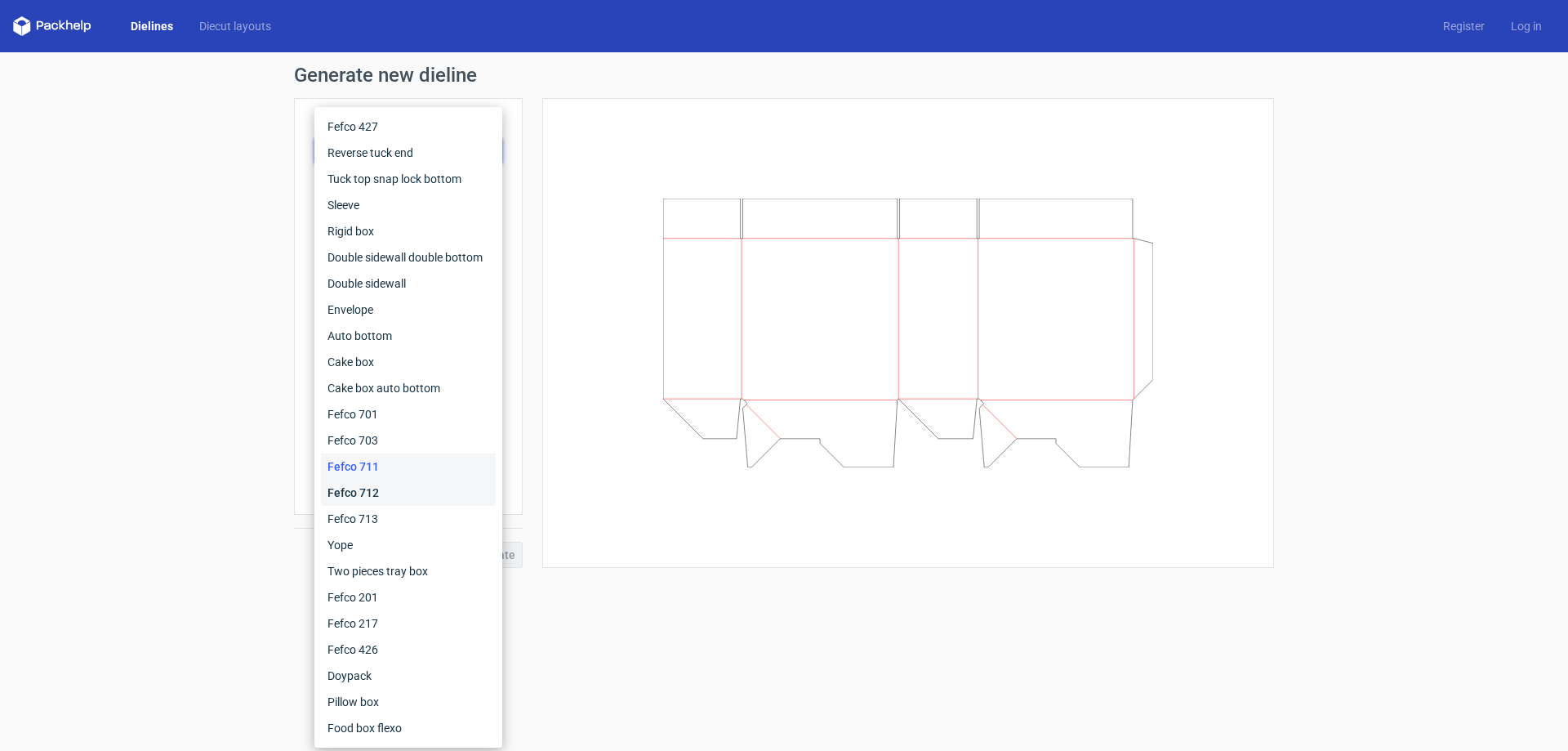
click at [374, 490] on div "Fefco 712" at bounding box center [408, 492] width 175 height 26
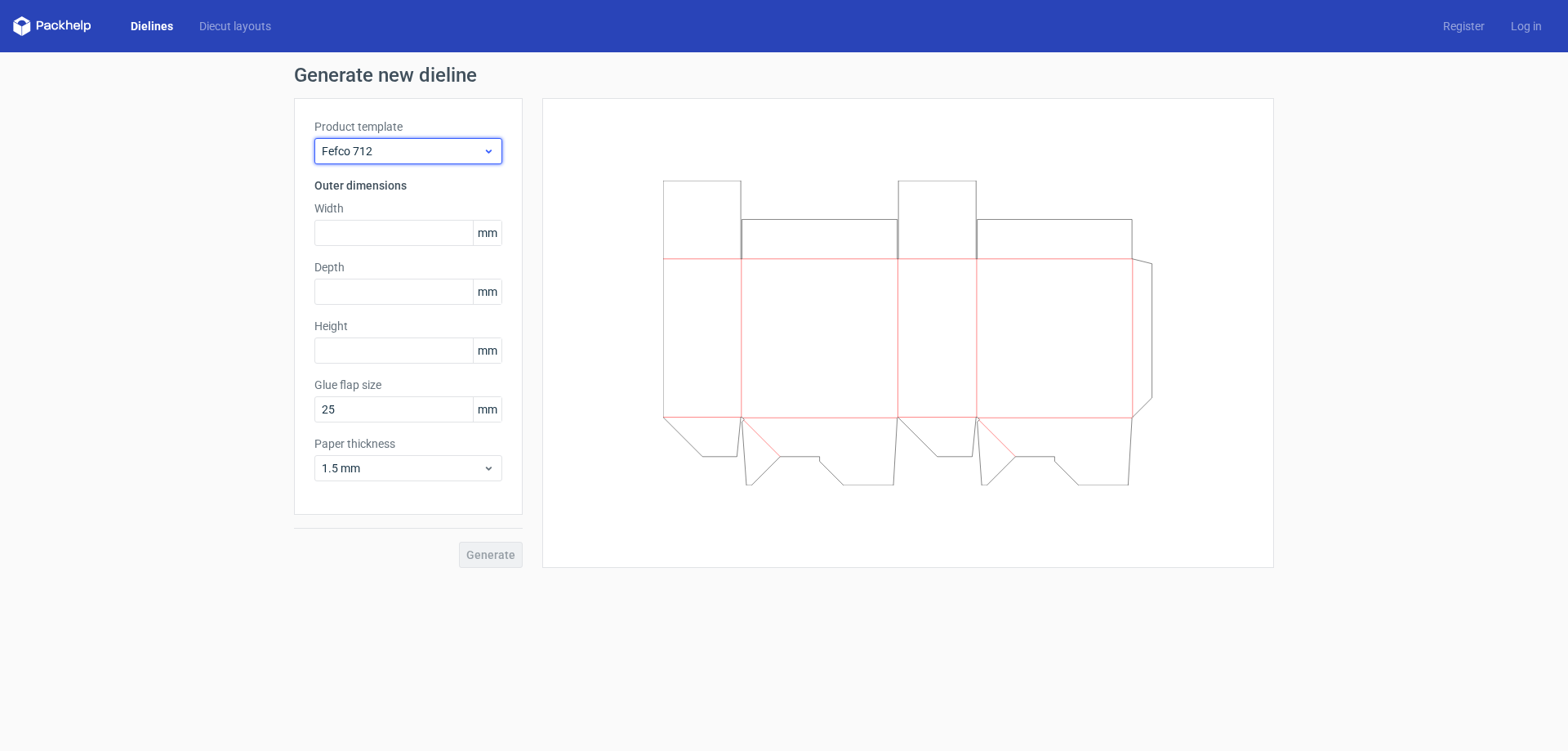
click at [410, 157] on span "Fefco 712" at bounding box center [402, 151] width 161 height 16
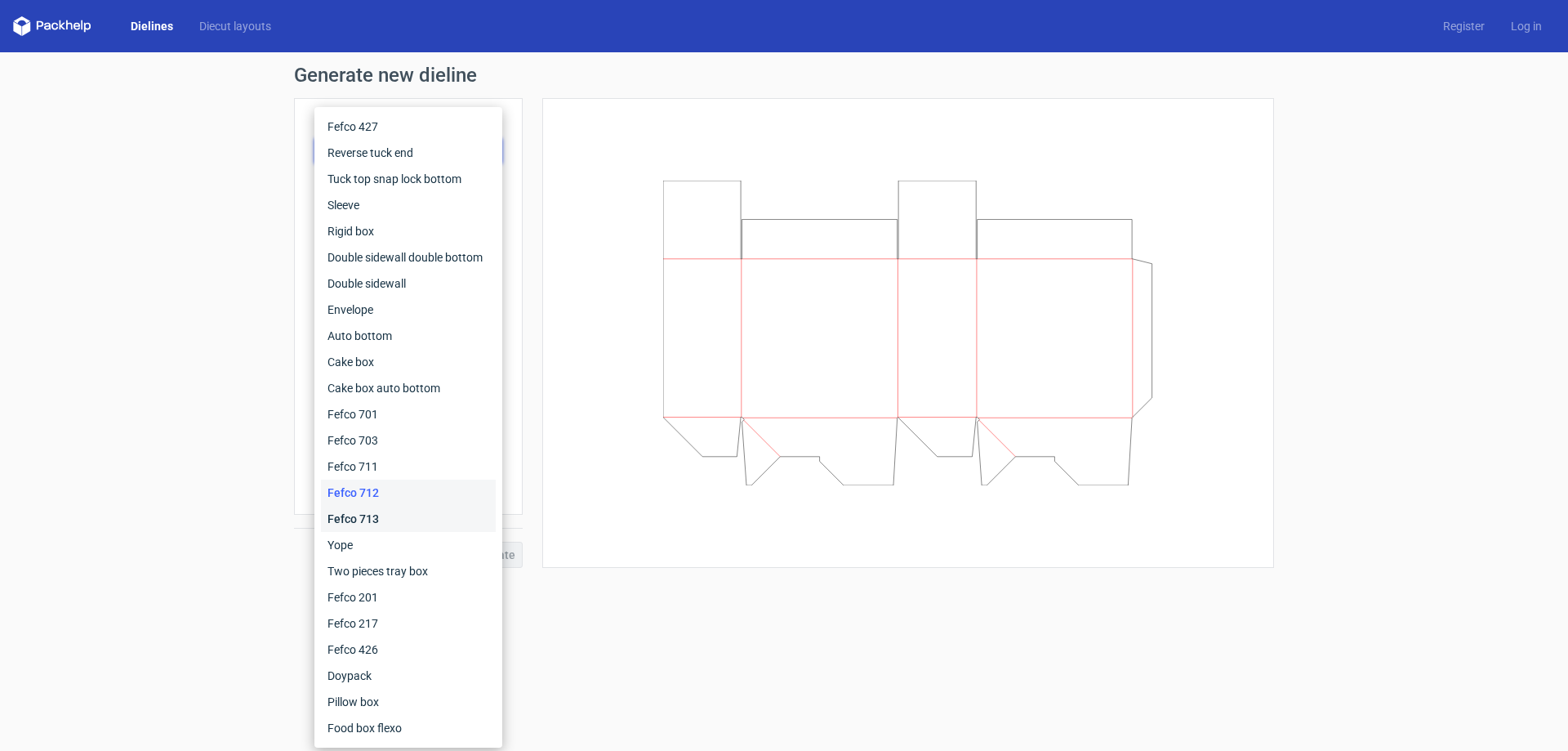
click at [399, 520] on div "Fefco 713" at bounding box center [408, 518] width 175 height 26
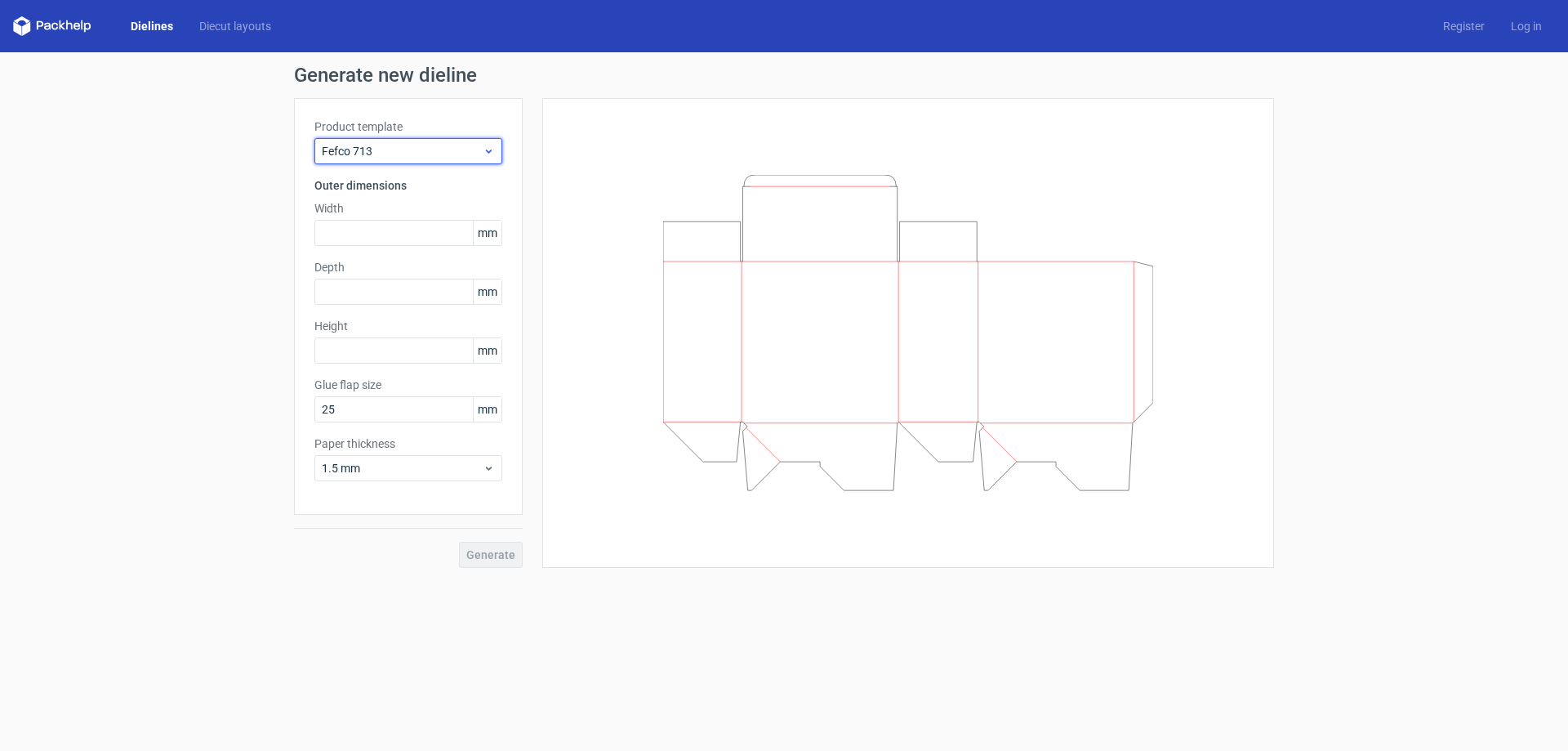
click at [365, 150] on span "Fefco 713" at bounding box center [402, 151] width 161 height 16
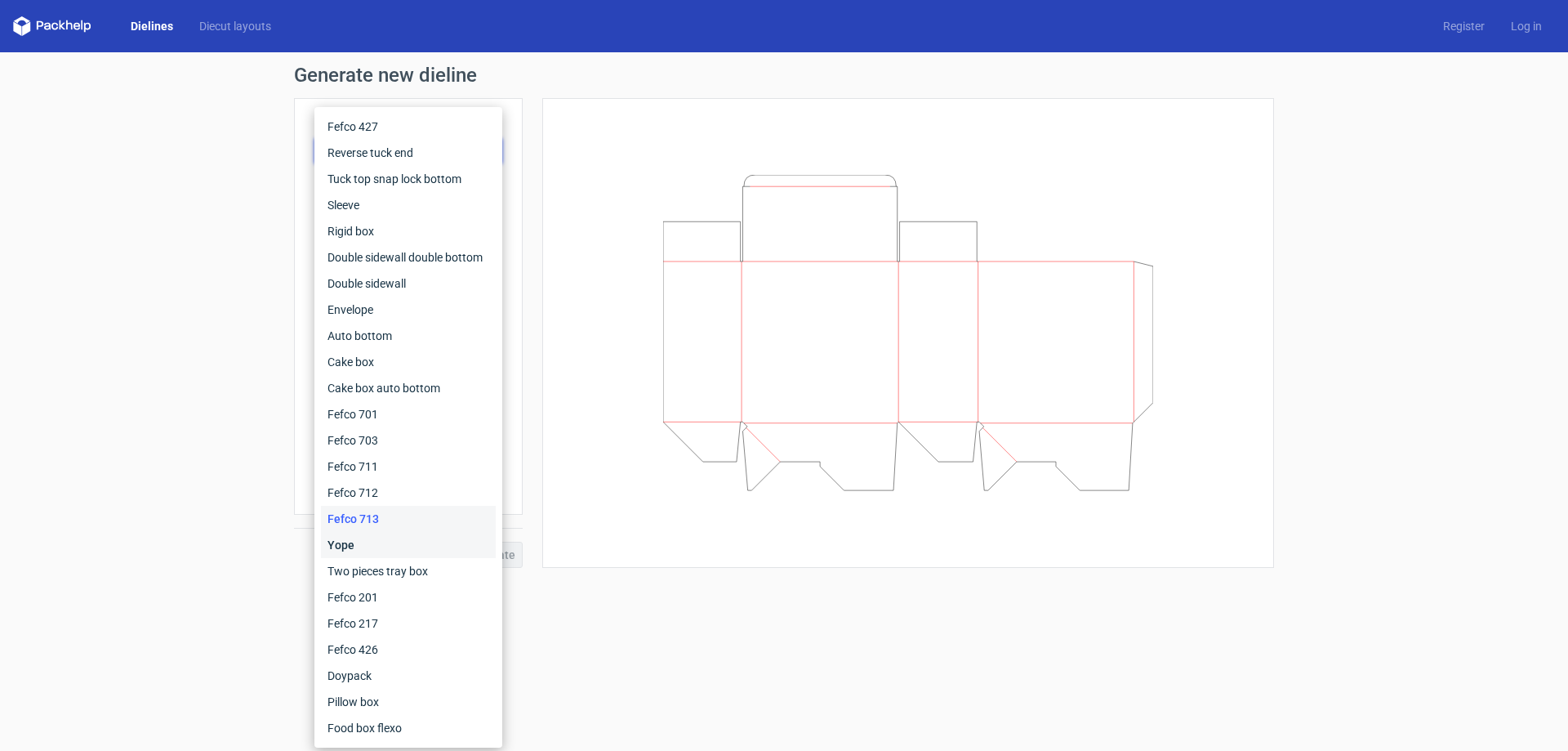
click at [381, 554] on div "Yope" at bounding box center [408, 544] width 175 height 26
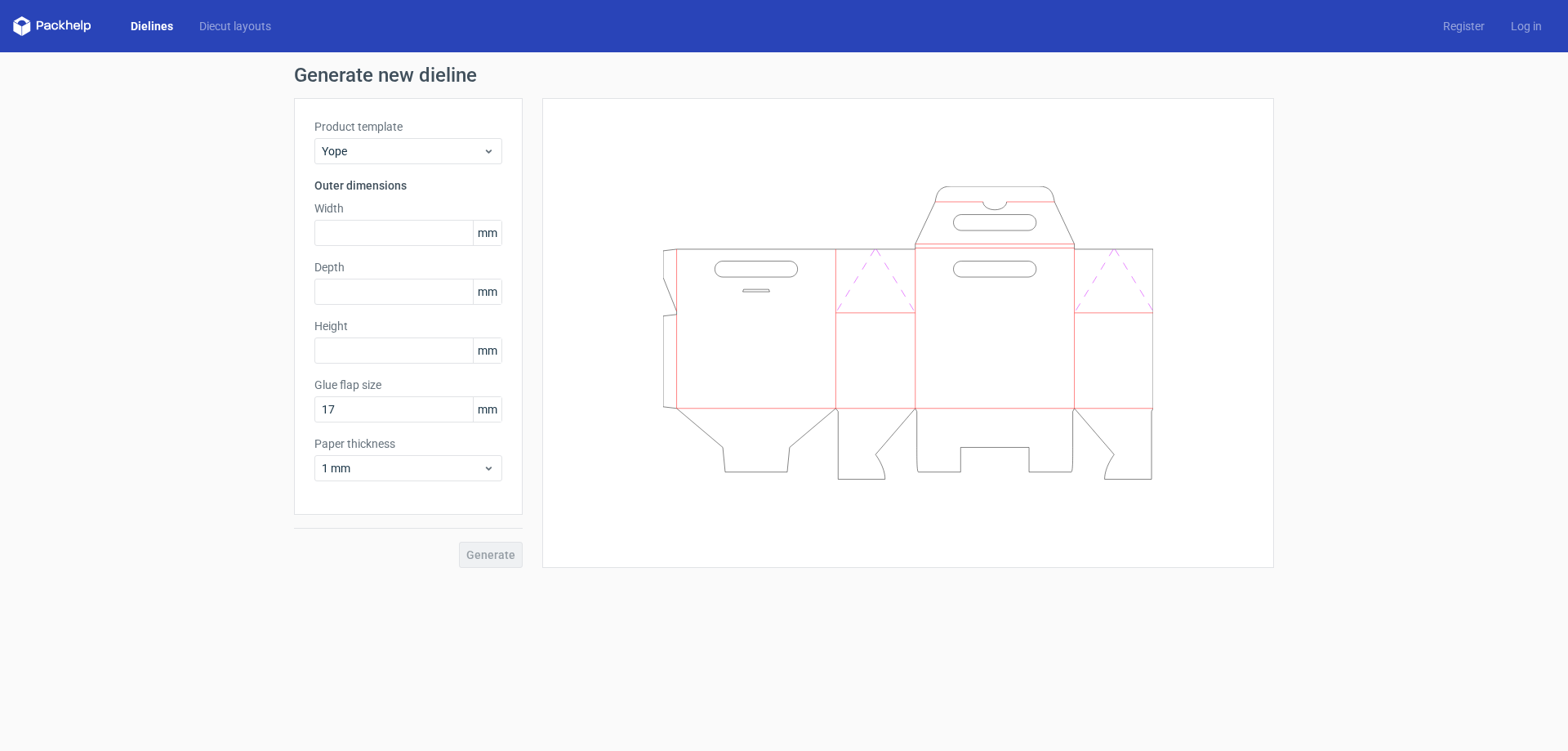
click at [380, 165] on div "Product template Yope Outer dimensions Width mm Depth mm Height mm Glue flap si…" at bounding box center [408, 307] width 229 height 417
click at [380, 153] on span "Yope" at bounding box center [402, 151] width 161 height 16
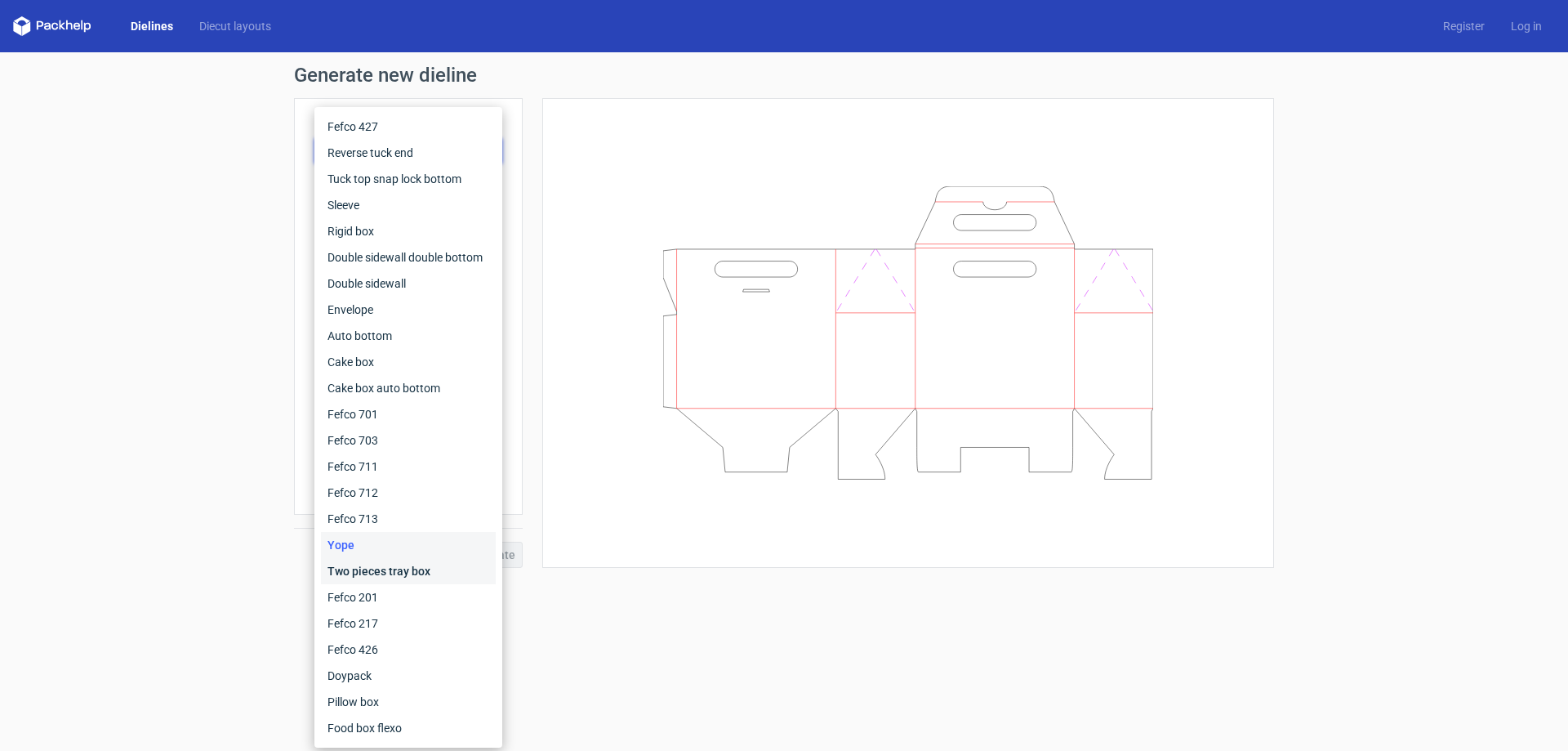
click at [387, 571] on div "Two pieces tray box" at bounding box center [408, 570] width 175 height 26
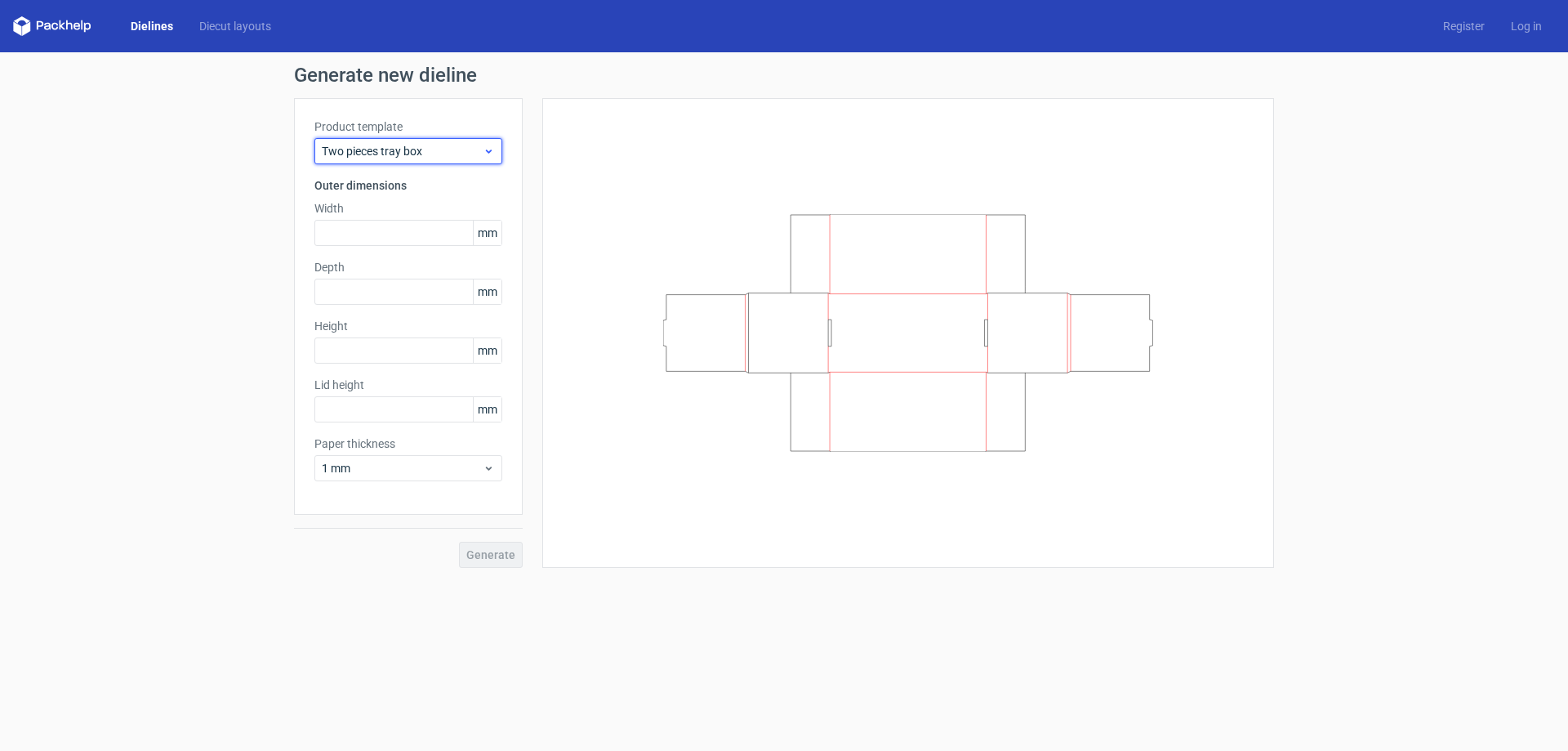
click at [422, 151] on span "Two pieces tray box" at bounding box center [402, 151] width 161 height 16
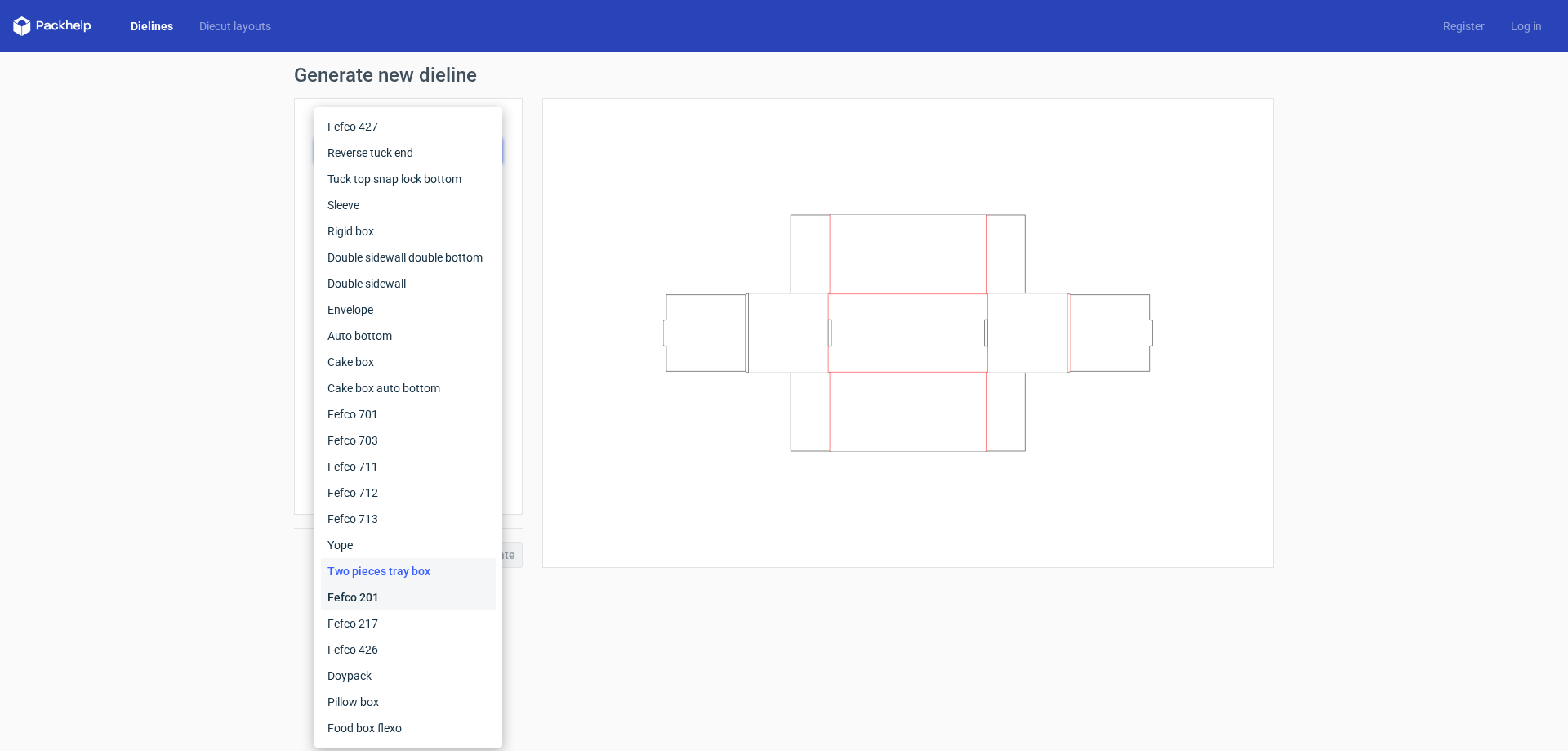
click at [373, 598] on div "Fefco 201" at bounding box center [408, 597] width 175 height 26
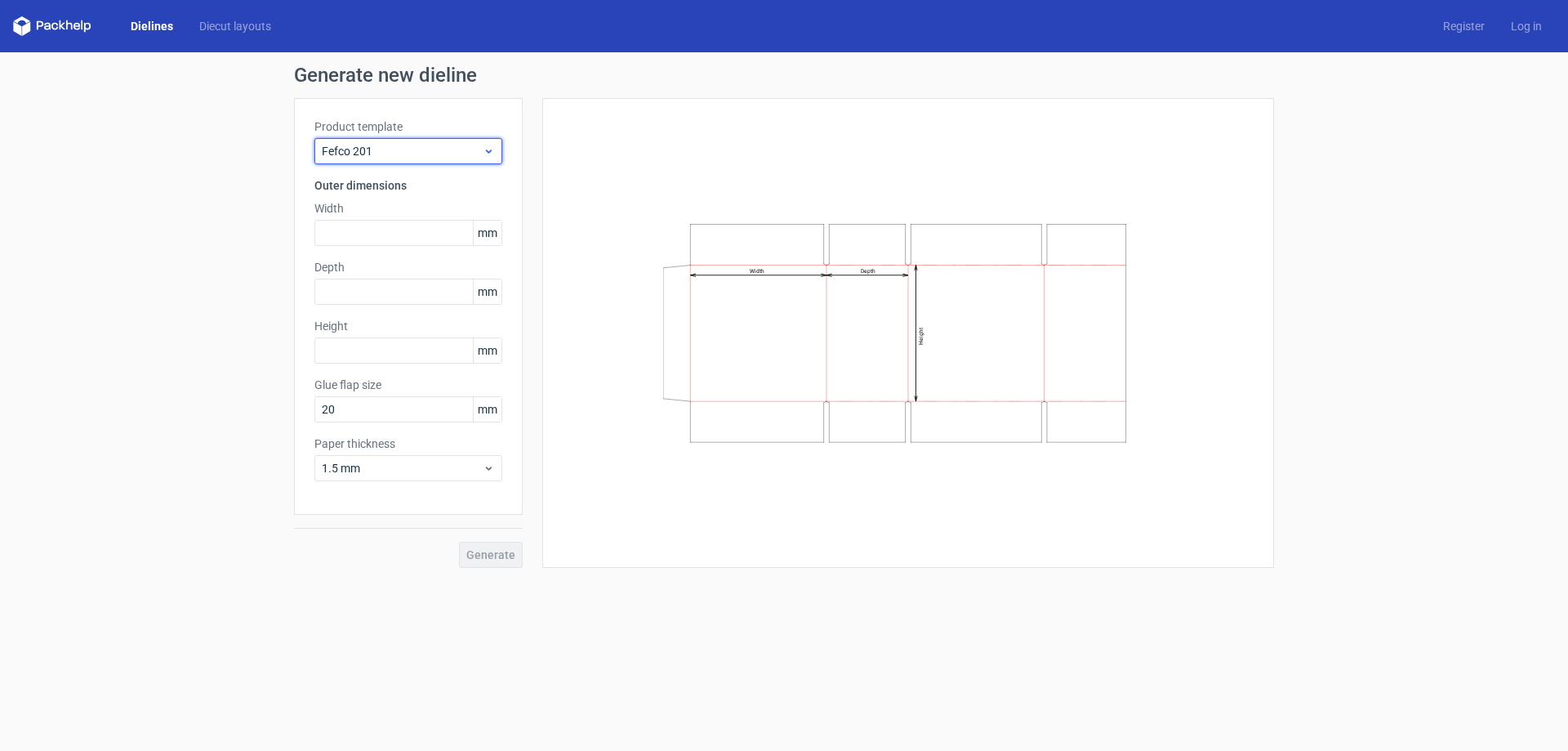
click at [397, 150] on span "Fefco 201" at bounding box center [402, 151] width 161 height 16
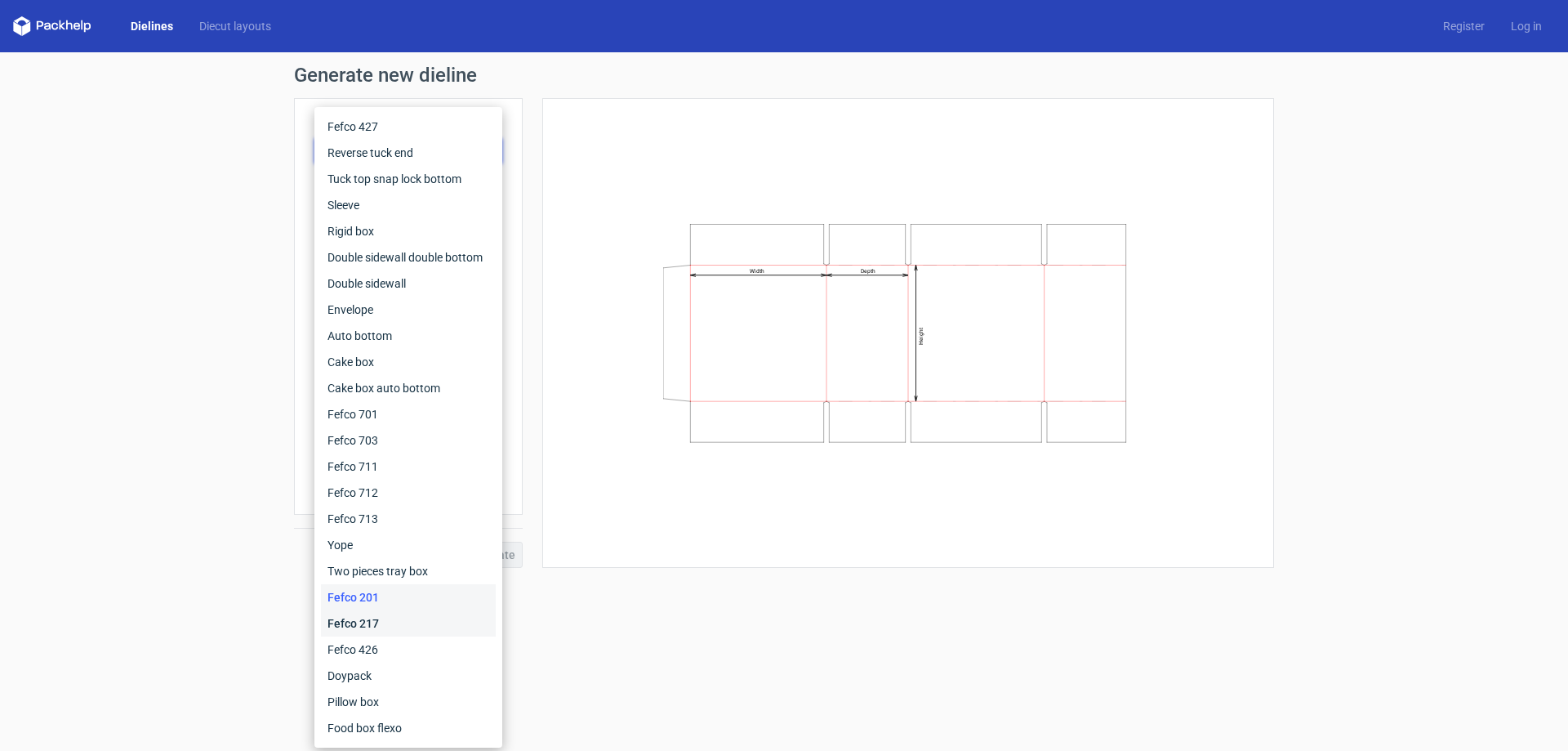
click at [414, 615] on div "Fefco 217" at bounding box center [408, 623] width 175 height 26
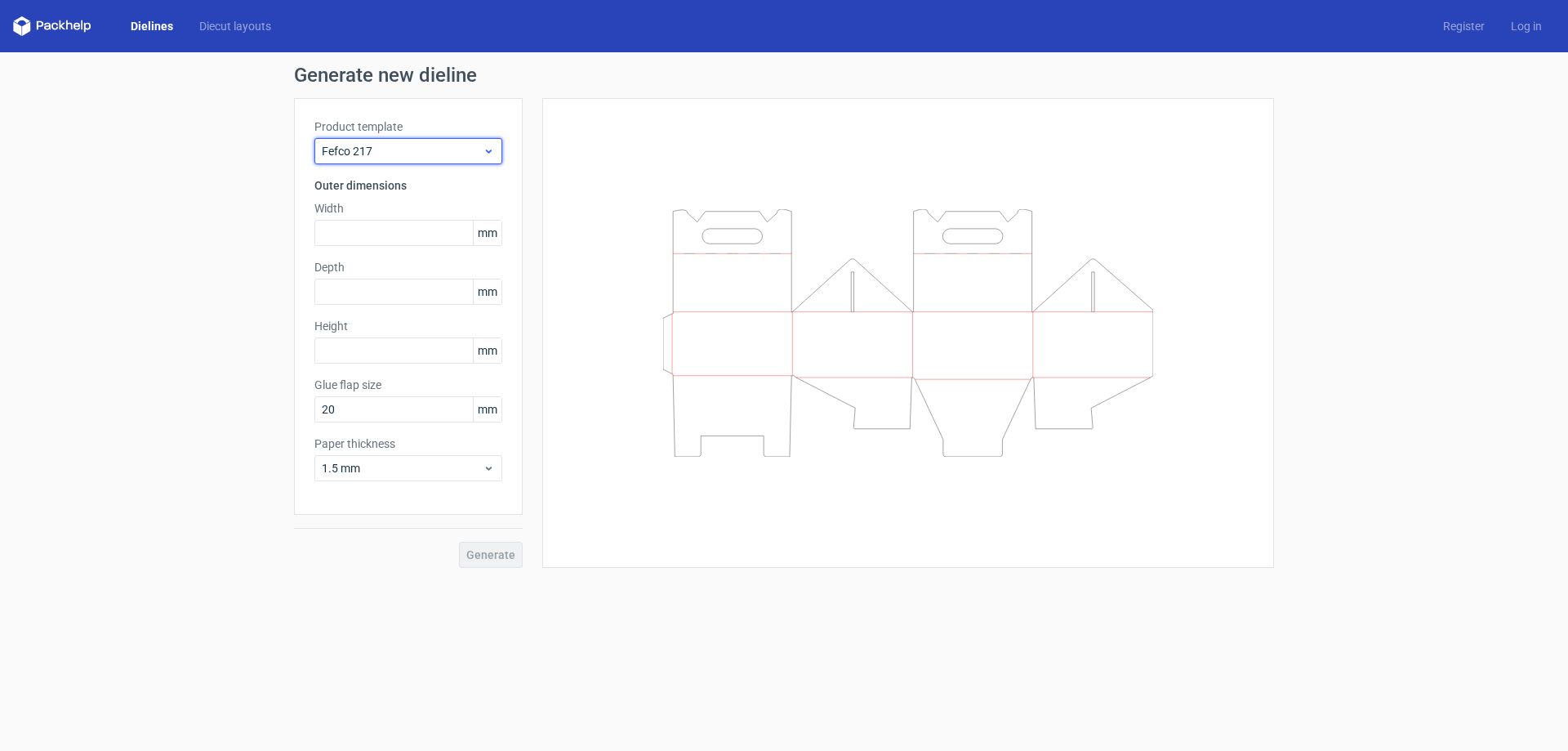
click at [431, 159] on div "Fefco 217" at bounding box center [408, 151] width 188 height 26
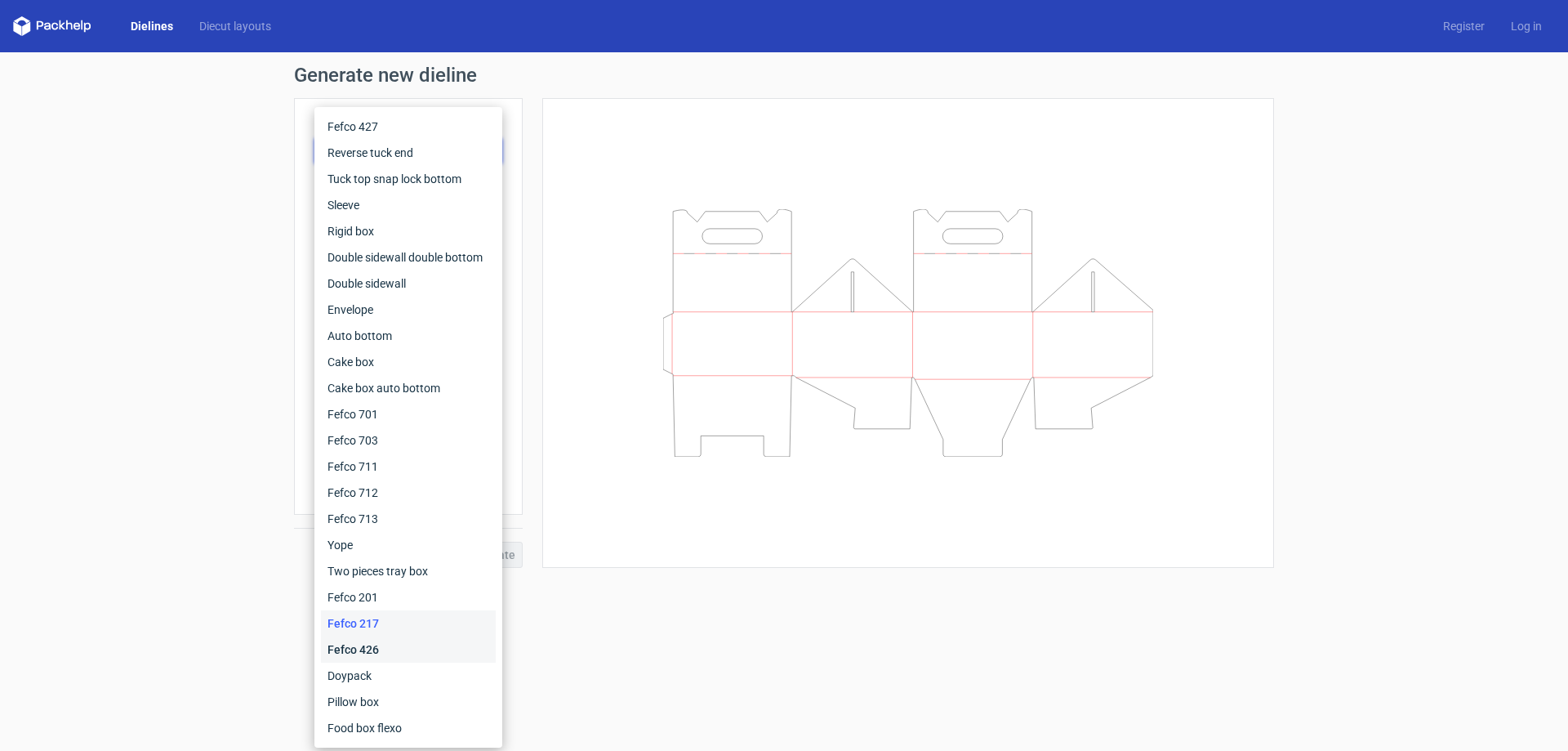
click at [399, 648] on div "Fefco 426" at bounding box center [408, 649] width 175 height 26
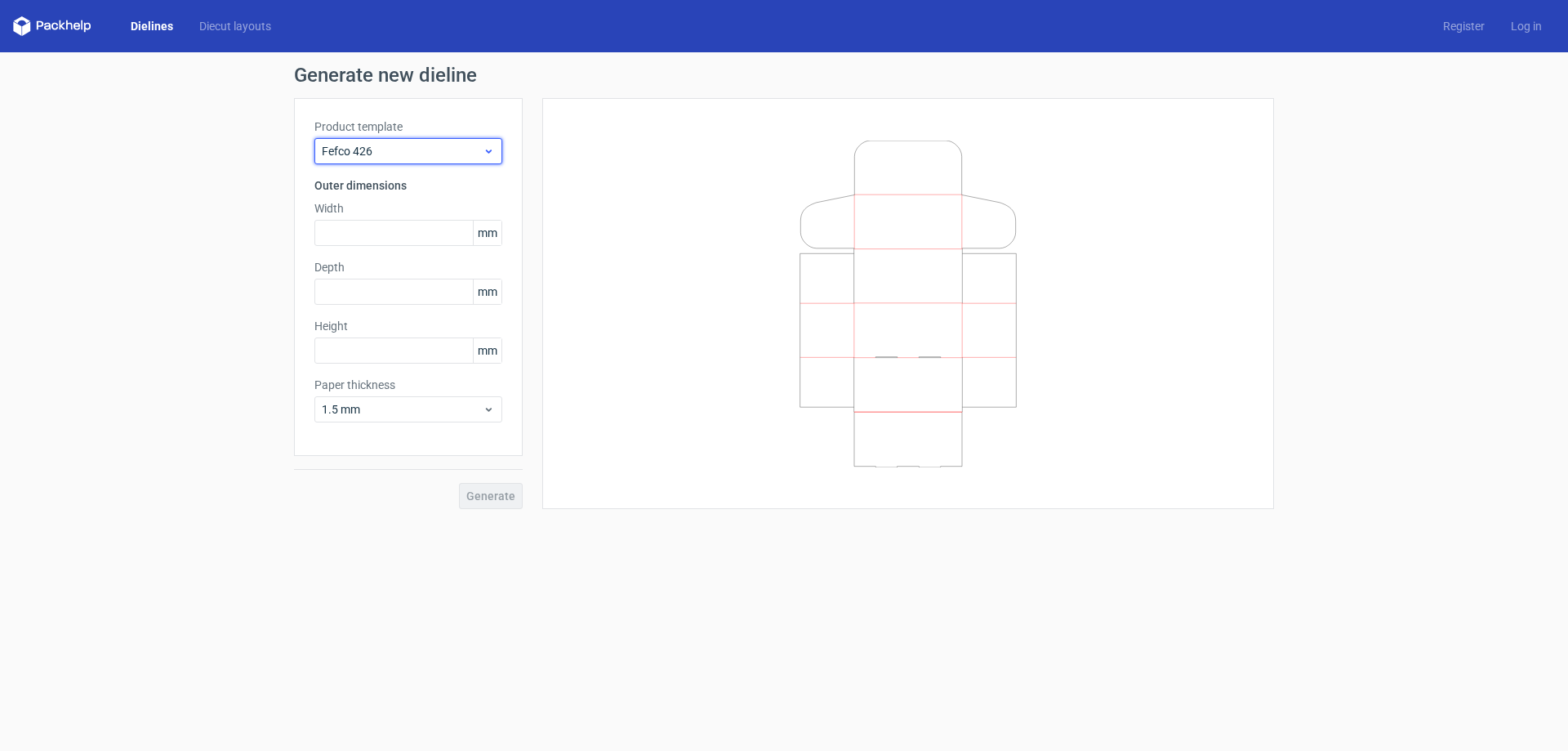
click at [396, 158] on span "Fefco 426" at bounding box center [402, 151] width 161 height 16
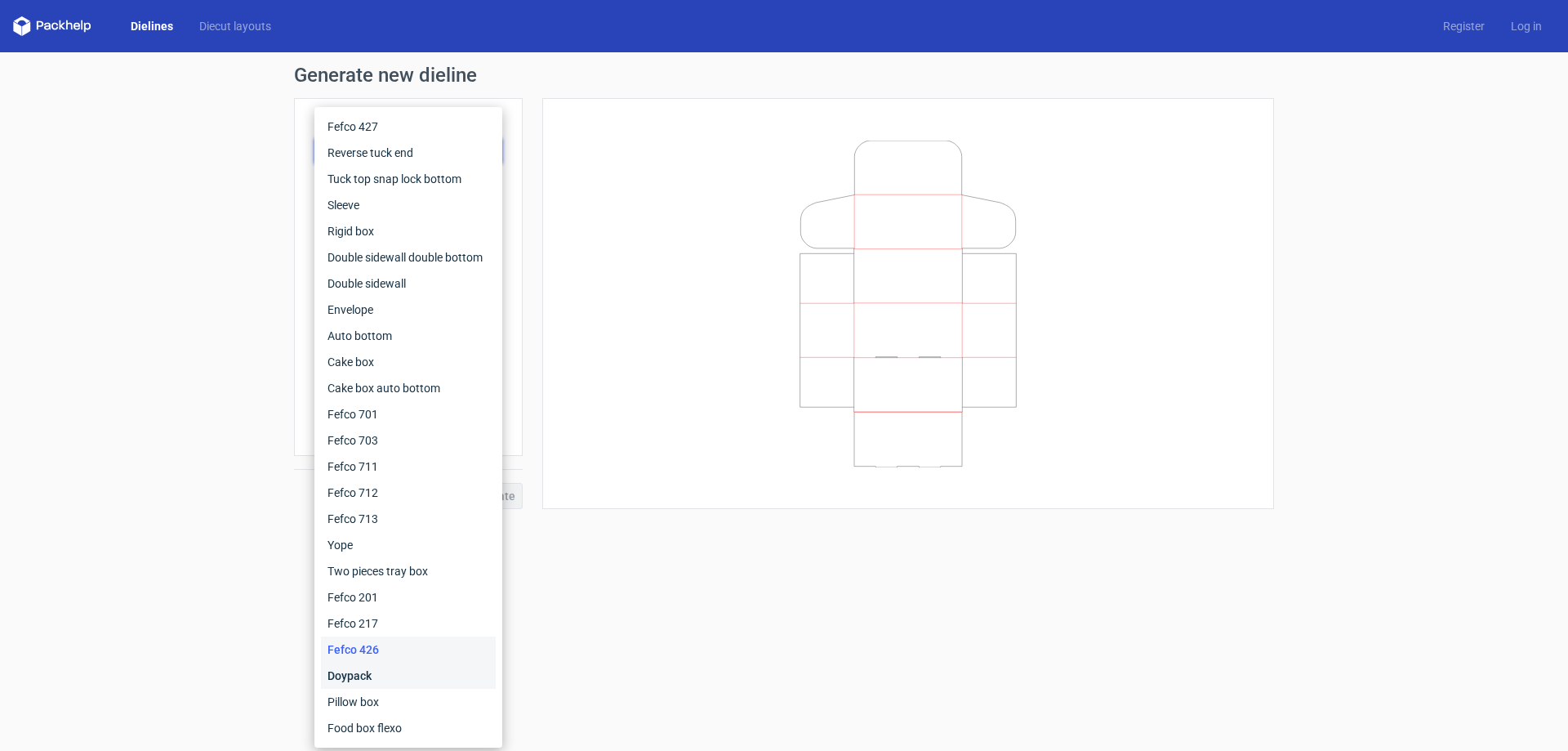
click at [382, 676] on div "Doypack" at bounding box center [408, 676] width 175 height 26
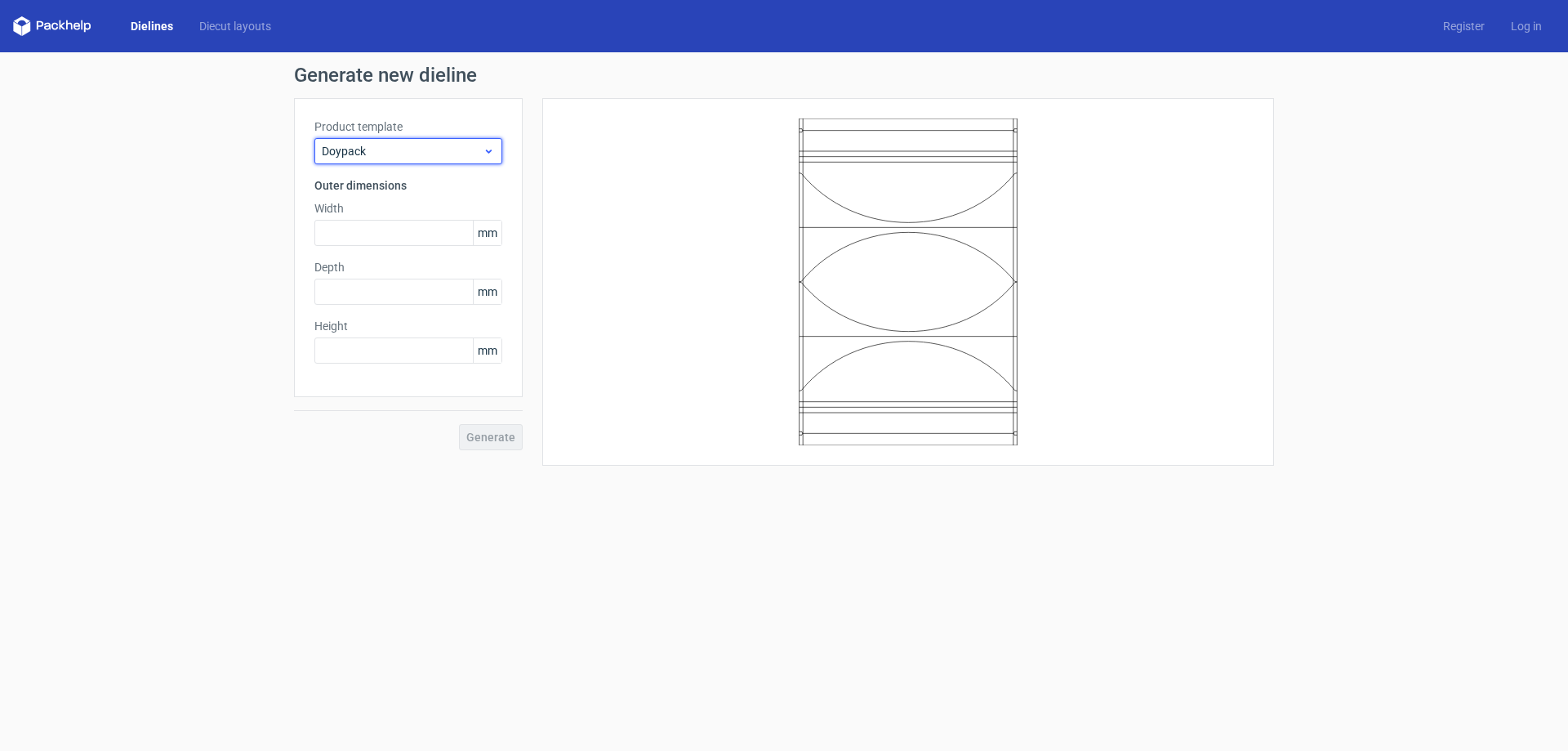
click at [350, 153] on span "Doypack" at bounding box center [402, 151] width 161 height 16
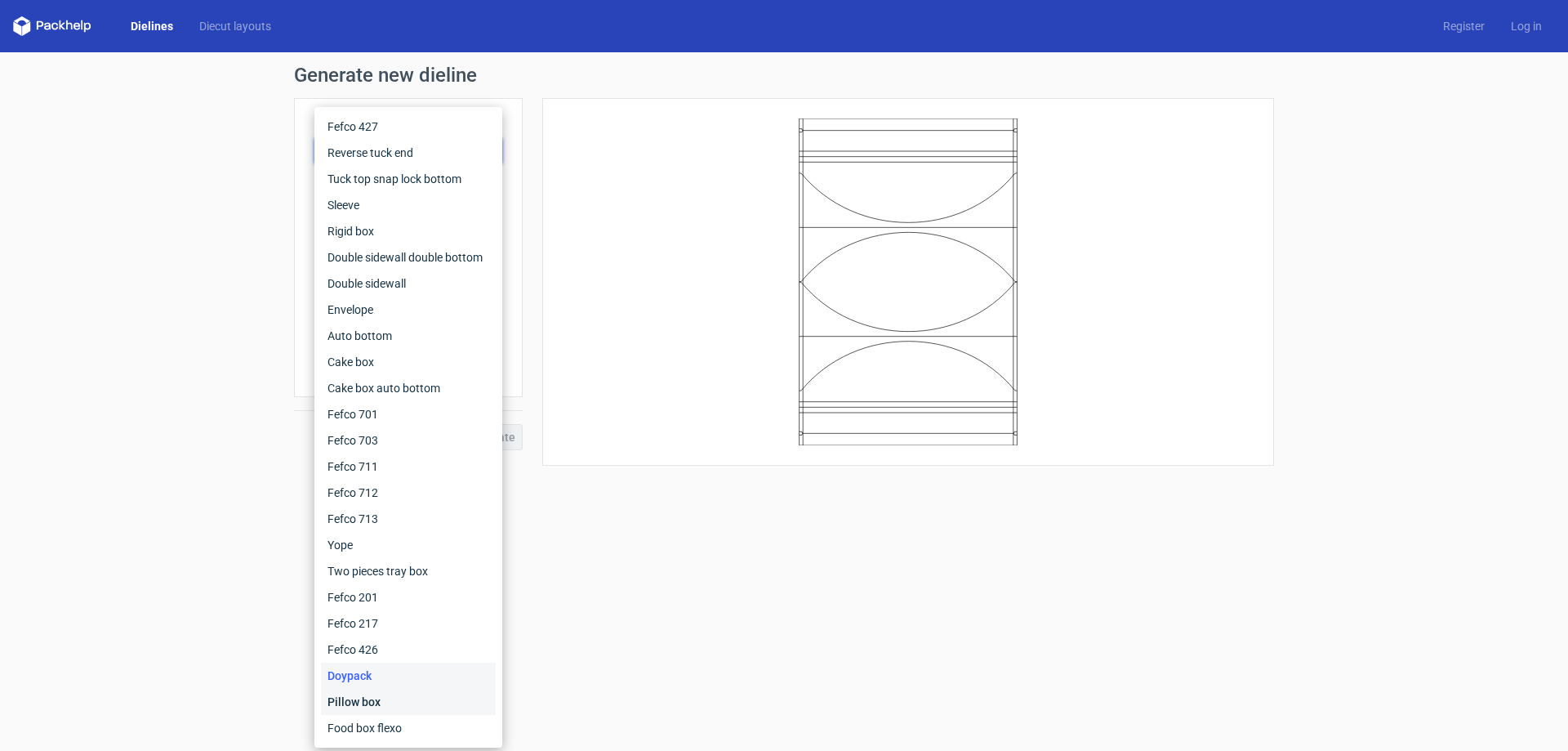
click at [339, 699] on div "Pillow box" at bounding box center [408, 702] width 175 height 26
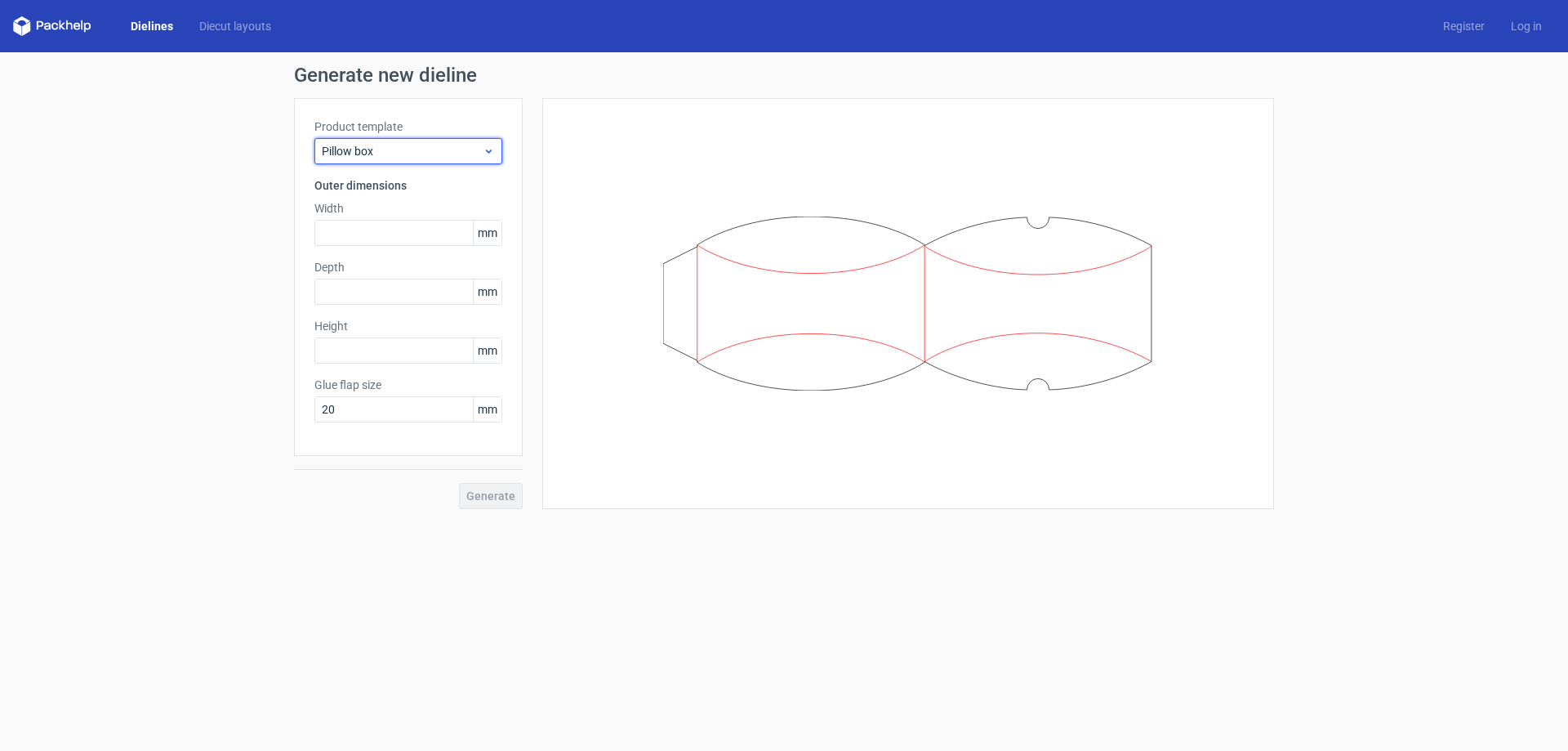
click at [389, 145] on span "Pillow box" at bounding box center [402, 151] width 161 height 16
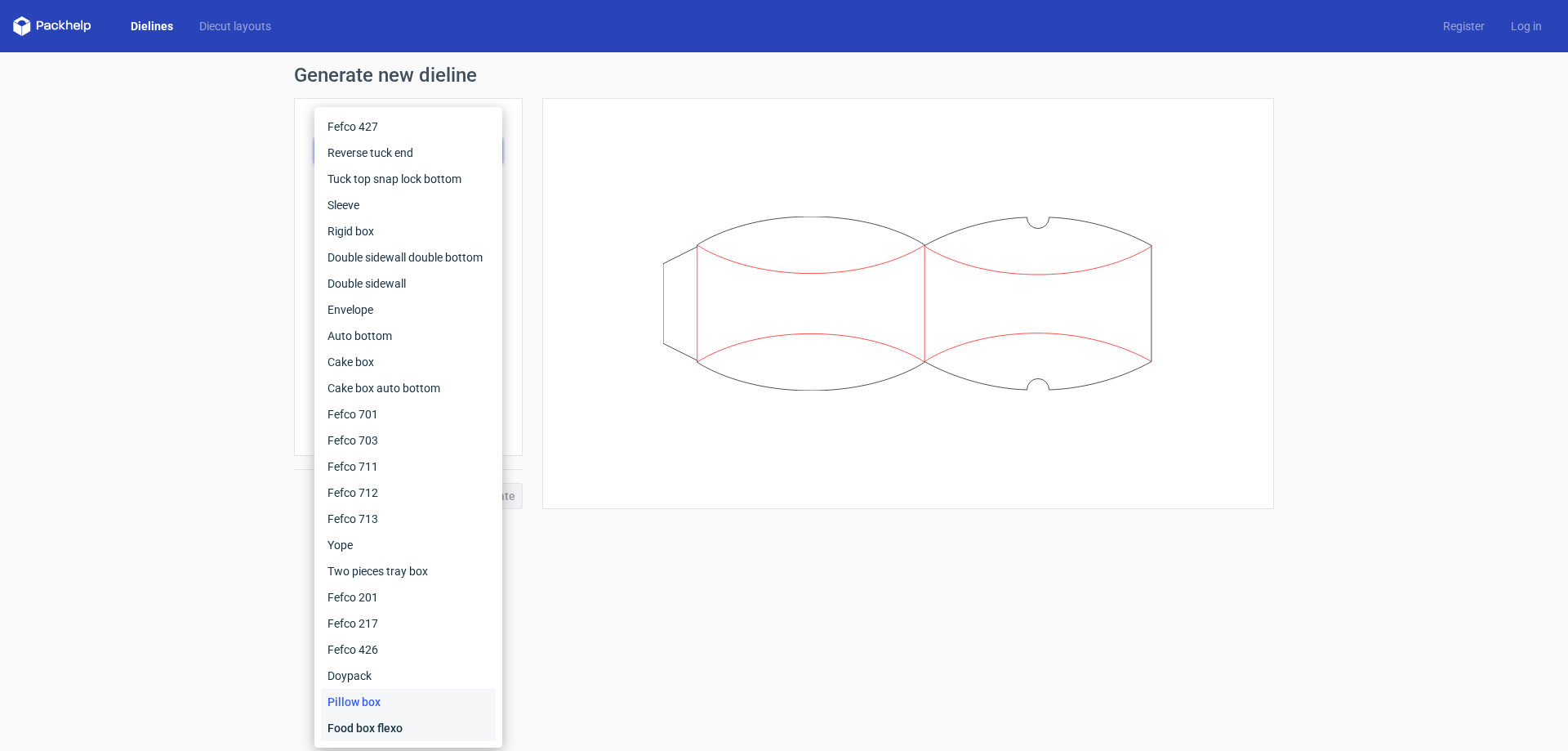
click at [364, 728] on div "Food box flexo" at bounding box center [408, 728] width 175 height 26
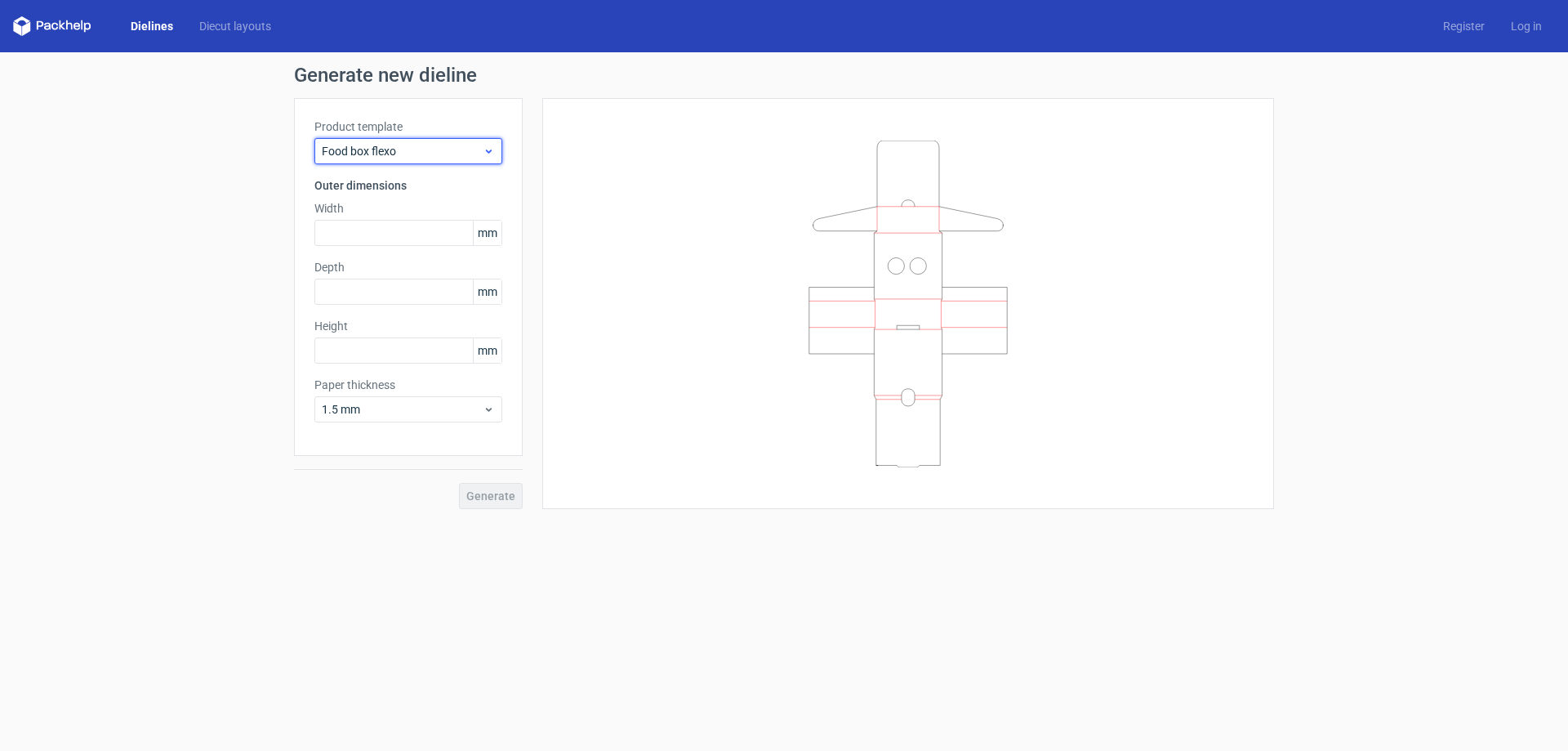
click at [407, 151] on span "Food box flexo" at bounding box center [402, 151] width 161 height 16
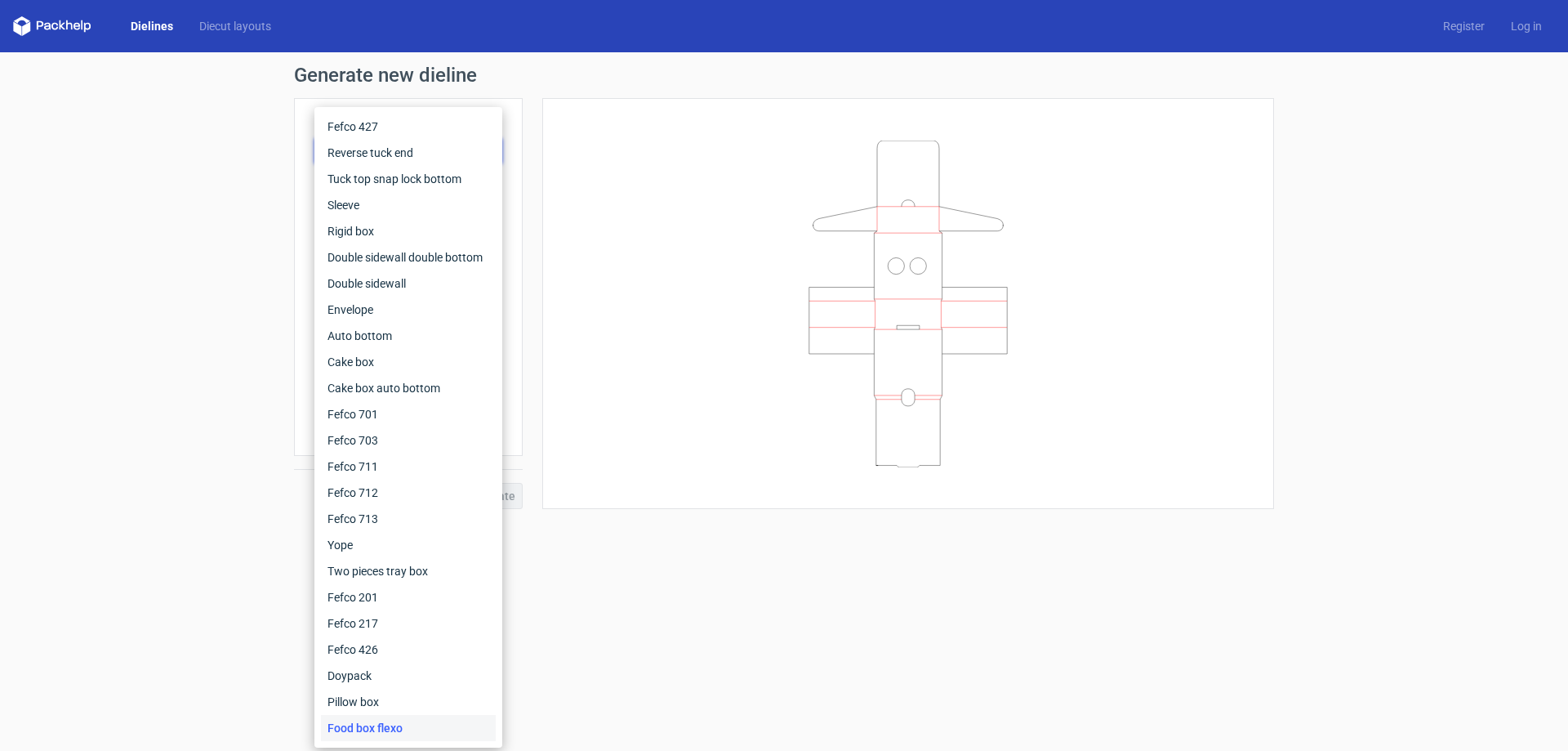
click at [609, 641] on form "Generate new dieline Product template Food box flexo Outer dimensions Width mm …" at bounding box center [784, 402] width 1568 height 699
